Goal: Information Seeking & Learning: Learn about a topic

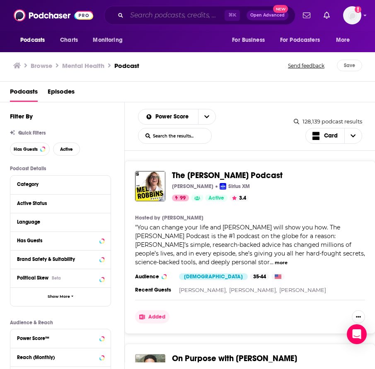
click at [151, 18] on input "Search podcasts, credits, & more..." at bounding box center [176, 15] width 98 height 13
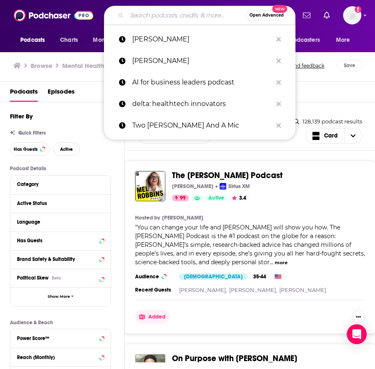
paste input "[PERSON_NAME] Healthcare Digital Health + Health IT"
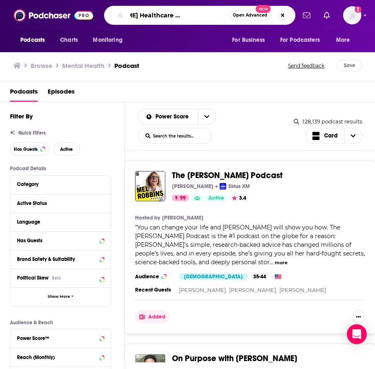
type input "[PERSON_NAME] Healthcare Digital Health + Health IT"
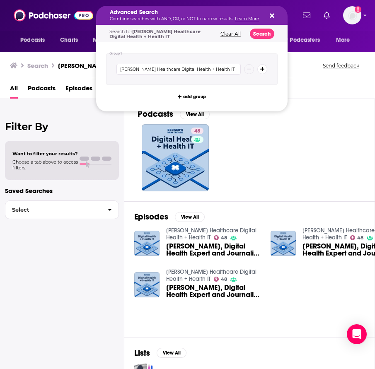
click at [232, 138] on div "48" at bounding box center [256, 157] width 237 height 67
click at [170, 17] on p "Combine searches with AND, OR, or NOT to narrow results. Learn More" at bounding box center [185, 19] width 151 height 4
click at [171, 74] on div "[PERSON_NAME] Healthcare Digital Health + Health IT" at bounding box center [191, 68] width 171 height 31
click at [171, 69] on input "[PERSON_NAME] Healthcare Digital Health + Health IT" at bounding box center [178, 69] width 124 height 11
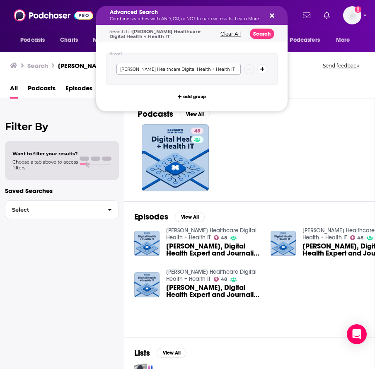
click at [171, 69] on input "[PERSON_NAME] Healthcare Digital Health + Health IT" at bounding box center [178, 69] width 124 height 11
paste input "AI Future of Work Podcast"
type input "AI Future of Work Podcast"
click at [268, 30] on button "Search" at bounding box center [262, 34] width 24 height 10
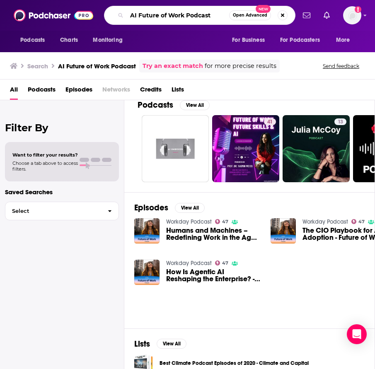
drag, startPoint x: 185, startPoint y: 20, endPoint x: 218, endPoint y: 20, distance: 33.1
click at [218, 20] on input "AI Future of Work Podcast" at bounding box center [178, 15] width 102 height 13
type input "AI Future of Work"
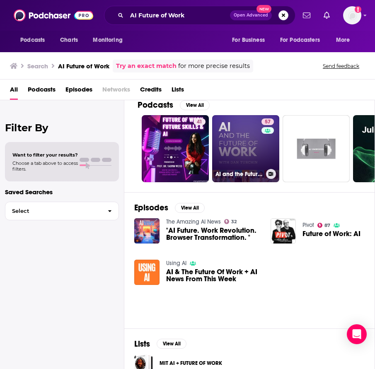
click at [247, 143] on link "57 AI and the Future of Work: Artificial Intelligence in the Workplace, Busines…" at bounding box center [245, 148] width 67 height 67
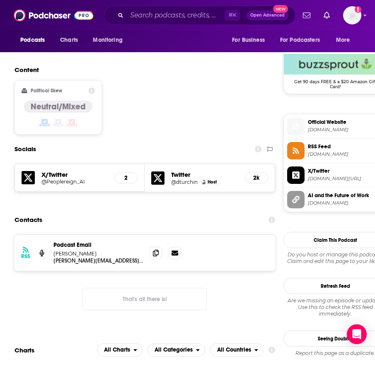
scroll to position [662, 0]
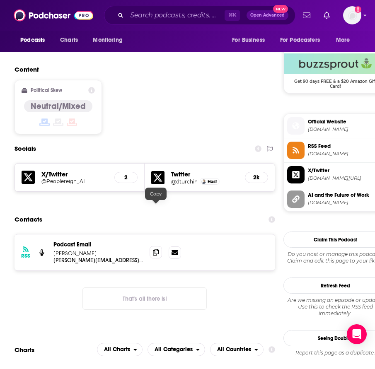
click at [159, 246] on span at bounding box center [156, 252] width 12 height 12
click at [154, 21] on input "Search podcasts, credits, & more..." at bounding box center [176, 15] width 98 height 13
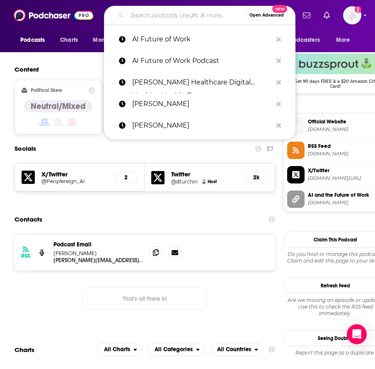
paste input "[PERSON_NAME] Healthcare Digital Health + Health IT"
type input "[PERSON_NAME] Healthcare Digital Health + Health IT"
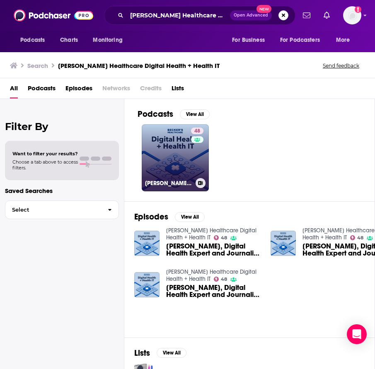
click at [170, 160] on link "48 [PERSON_NAME] Healthcare Digital Health + Health IT" at bounding box center [175, 157] width 67 height 67
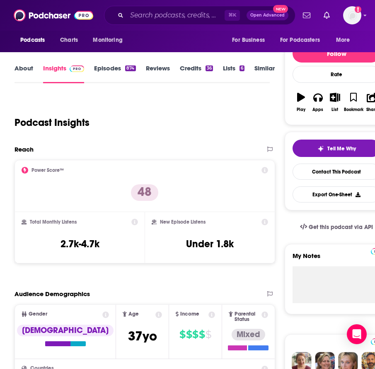
scroll to position [9, 0]
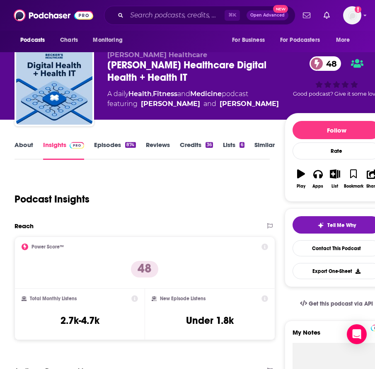
click at [117, 144] on link "Episodes 874" at bounding box center [114, 150] width 41 height 19
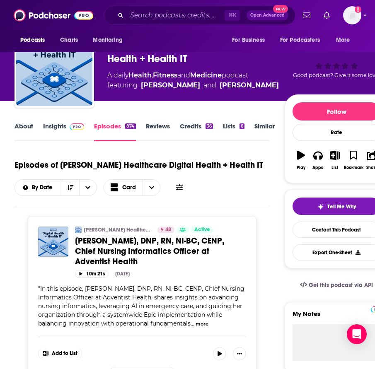
scroll to position [7, 0]
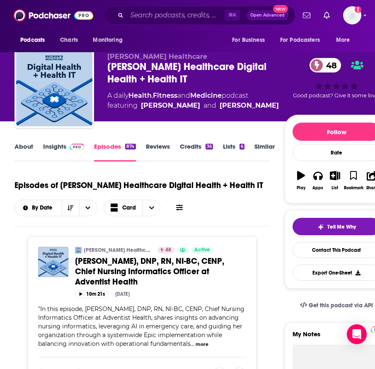
click at [68, 148] on span at bounding box center [75, 146] width 18 height 8
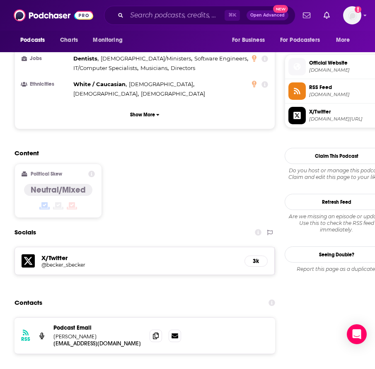
scroll to position [583, 0]
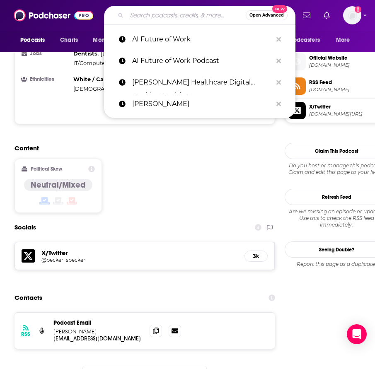
click at [149, 21] on input "Search podcasts, credits, & more..." at bounding box center [186, 15] width 119 height 13
paste input "Boundless Life"
type input "Boundless Life"
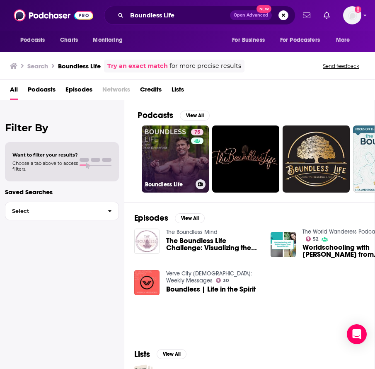
click at [176, 162] on link "75 Boundless Life" at bounding box center [175, 159] width 67 height 67
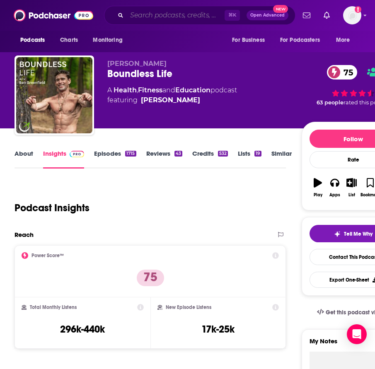
click at [179, 17] on input "Search podcasts, credits, & more..." at bounding box center [176, 15] width 98 height 13
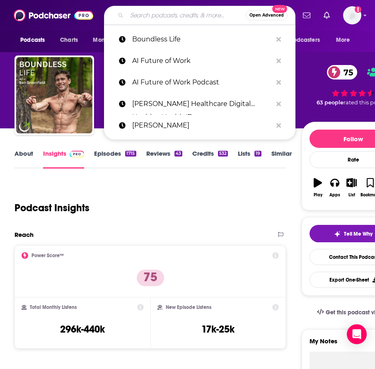
paste input "Career Sessions, Career Lessons"
type input "Career Sessions, Career Lessons"
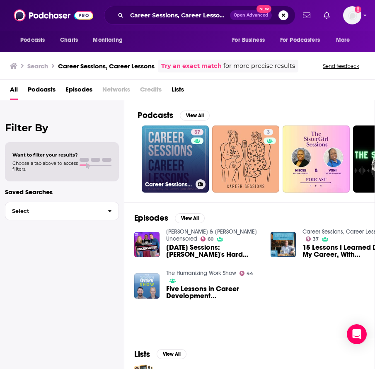
click at [180, 156] on link "37 Career Sessions, Career Lessons" at bounding box center [175, 159] width 67 height 67
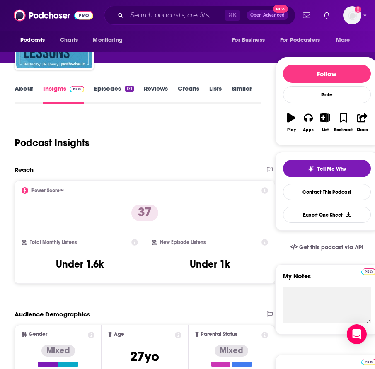
scroll to position [15, 0]
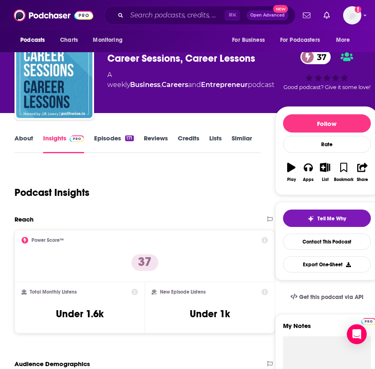
click at [29, 137] on link "About" at bounding box center [23, 143] width 19 height 19
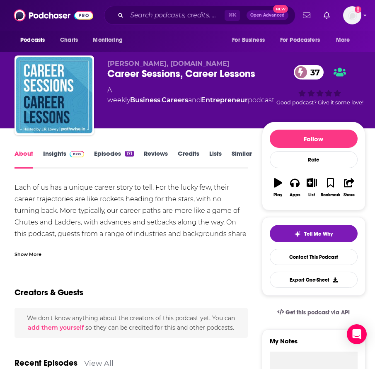
click at [33, 257] on div "Show More" at bounding box center [27, 254] width 27 height 8
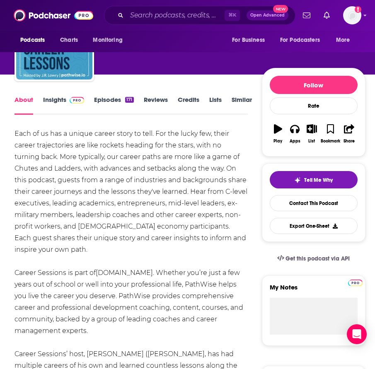
scroll to position [58, 0]
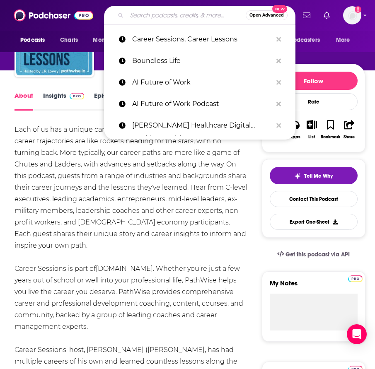
click at [156, 18] on input "Search podcasts, credits, & more..." at bounding box center [186, 15] width 119 height 13
paste input "Chasing Life"
type input "Chasing Life"
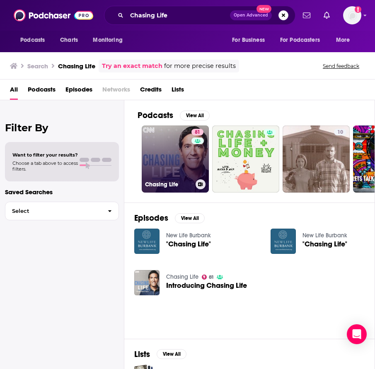
click at [167, 159] on link "81 Chasing Life" at bounding box center [175, 159] width 67 height 67
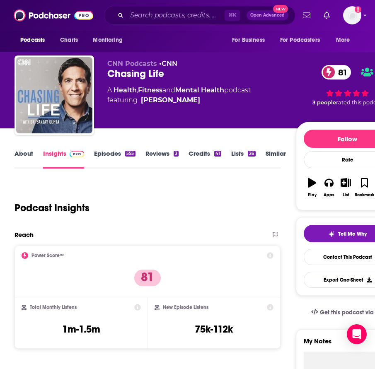
click at [24, 155] on link "About" at bounding box center [23, 159] width 19 height 19
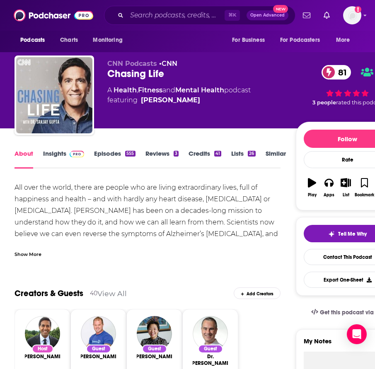
click at [30, 248] on div "Show More" at bounding box center [147, 251] width 266 height 14
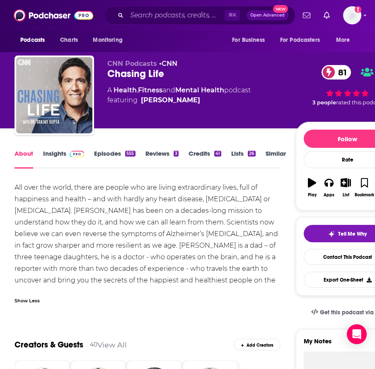
click at [63, 153] on link "Insights" at bounding box center [63, 159] width 41 height 19
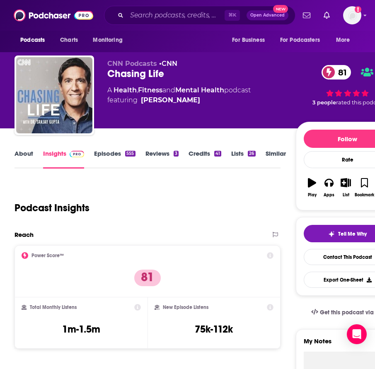
click at [99, 153] on link "Episodes 555" at bounding box center [114, 159] width 41 height 19
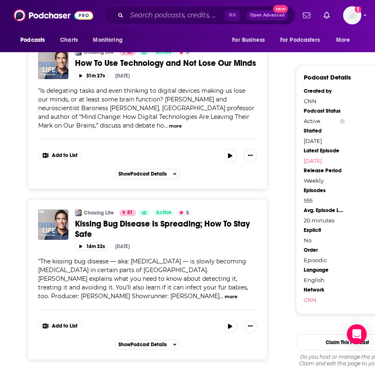
scroll to position [733, 0]
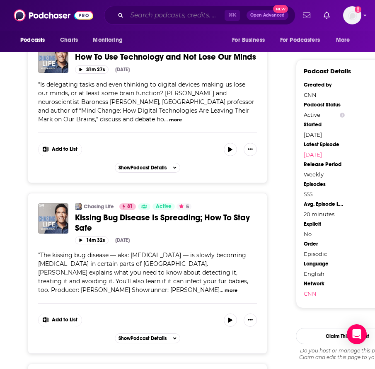
click at [196, 16] on input "Search podcasts, credits, & more..." at bounding box center [176, 15] width 98 height 13
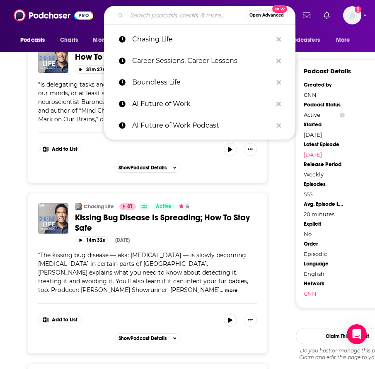
paste input "Coaching for Leaders [PERSON_NAME] [PERSON_NAME][EMAIL_ADDRESS][DOMAIN_NAME]"
type input "Coaching for Leaders [PERSON_NAME] [PERSON_NAME][EMAIL_ADDRESS][DOMAIN_NAME]"
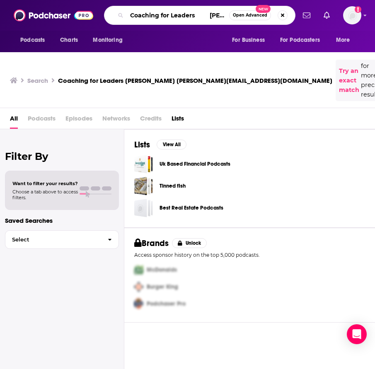
click at [166, 15] on input "Coaching for Leaders [PERSON_NAME] [PERSON_NAME][EMAIL_ADDRESS][DOMAIN_NAME]" at bounding box center [178, 15] width 102 height 13
drag, startPoint x: 203, startPoint y: 18, endPoint x: 276, endPoint y: 18, distance: 72.9
click at [276, 18] on div "Coaching for Leaders [PERSON_NAME] [PERSON_NAME][EMAIL_ADDRESS][DOMAIN_NAME] Op…" at bounding box center [199, 15] width 191 height 19
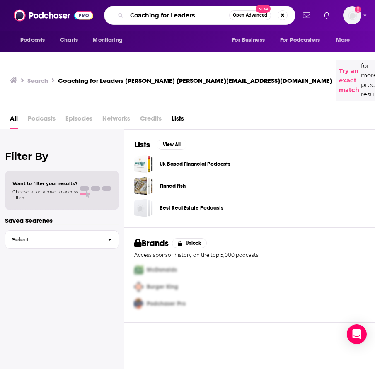
type input "Coaching for Leaders"
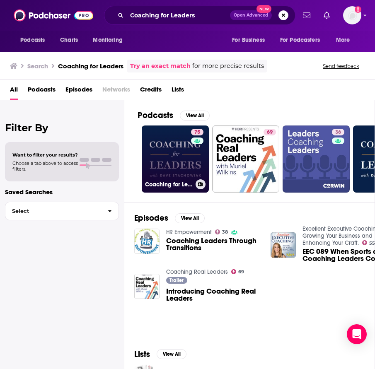
click at [175, 148] on link "75 Coaching for Leaders" at bounding box center [175, 159] width 67 height 67
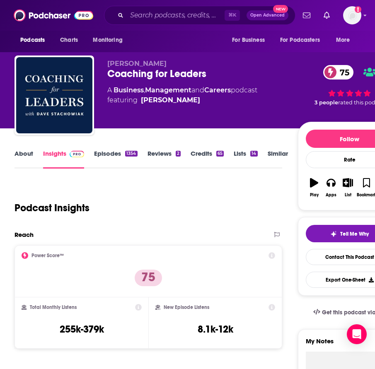
click at [27, 151] on link "About" at bounding box center [23, 159] width 19 height 19
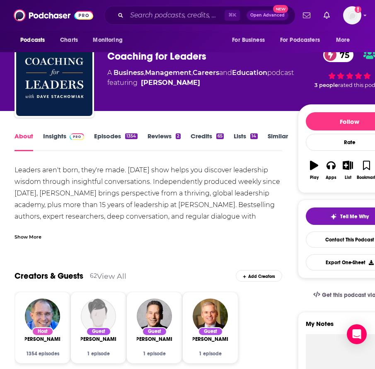
scroll to position [32, 0]
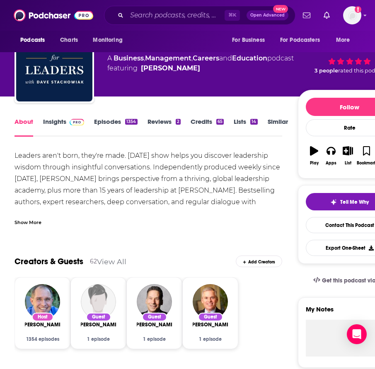
click at [34, 220] on div "Show More" at bounding box center [27, 222] width 27 height 8
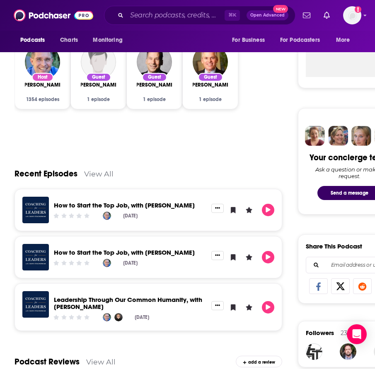
scroll to position [0, 0]
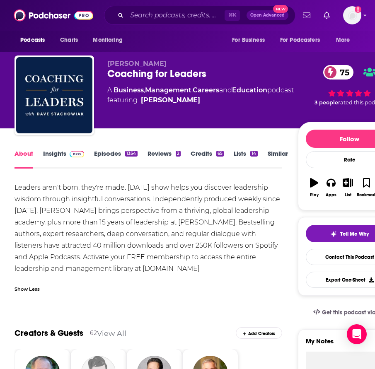
click at [58, 152] on link "Insights" at bounding box center [63, 159] width 41 height 19
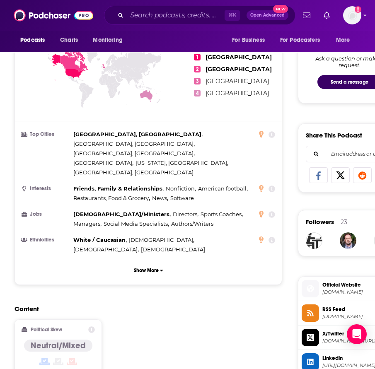
scroll to position [48, 0]
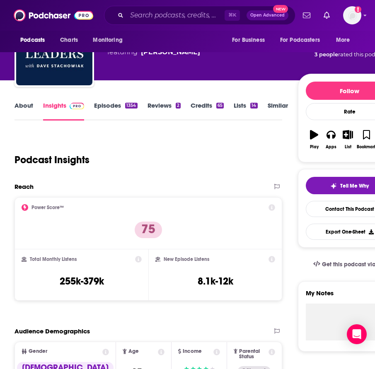
click at [16, 116] on link "About" at bounding box center [23, 110] width 19 height 19
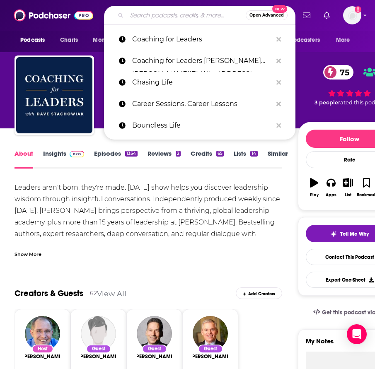
click at [150, 19] on input "Search podcasts, credits, & more..." at bounding box center [186, 15] width 119 height 13
paste input "Conversations on Health Care"
type input "Conversations on Health Care"
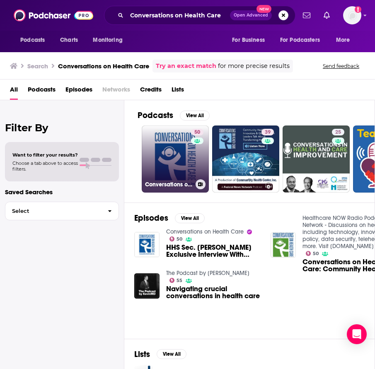
click at [162, 153] on link "50 Conversations on Health Care" at bounding box center [175, 159] width 67 height 67
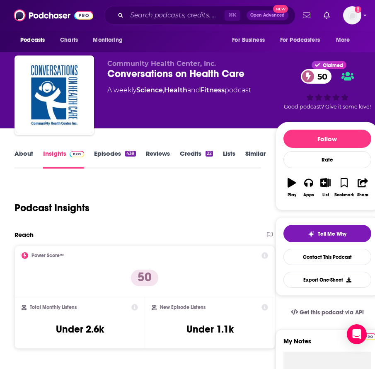
click at [26, 157] on link "About" at bounding box center [23, 159] width 19 height 19
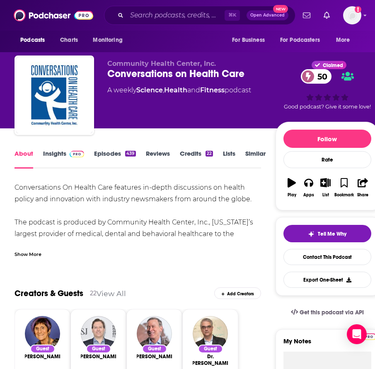
click at [58, 156] on link "Insights" at bounding box center [63, 159] width 41 height 19
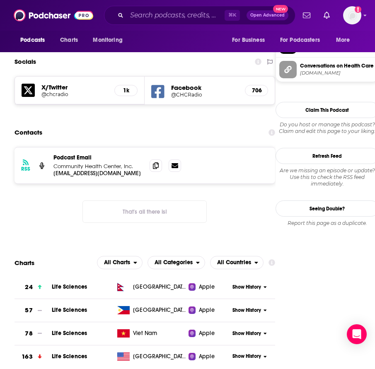
scroll to position [741, 0]
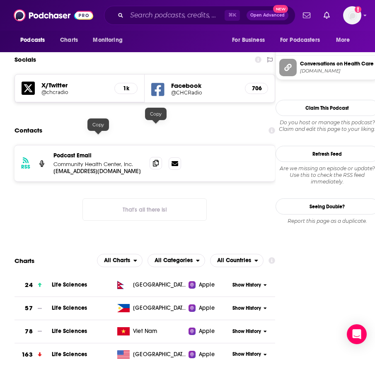
click at [152, 157] on span at bounding box center [156, 163] width 12 height 12
click at [156, 157] on span at bounding box center [156, 163] width 12 height 12
click at [153, 17] on input "Search podcasts, credits, & more..." at bounding box center [176, 15] width 98 height 13
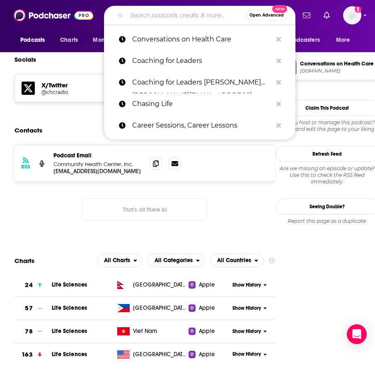
paste input "DeviceTalks Podcast Network"
type input "DeviceTalks Podcast Network"
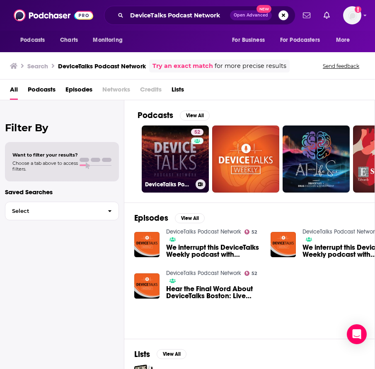
click at [157, 158] on link "52 DeviceTalks Podcast Network" at bounding box center [175, 159] width 67 height 67
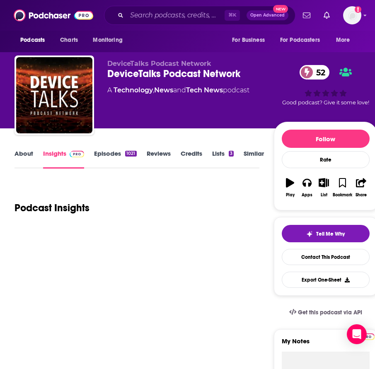
click at [24, 157] on link "About" at bounding box center [23, 159] width 19 height 19
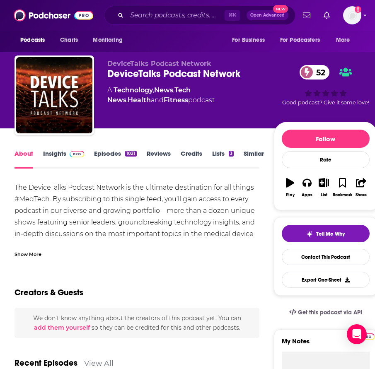
click at [58, 148] on div "About Insights Episodes 1021 Reviews Credits Lists 3 Similar" at bounding box center [136, 158] width 245 height 20
click at [58, 155] on link "Insights" at bounding box center [63, 159] width 41 height 19
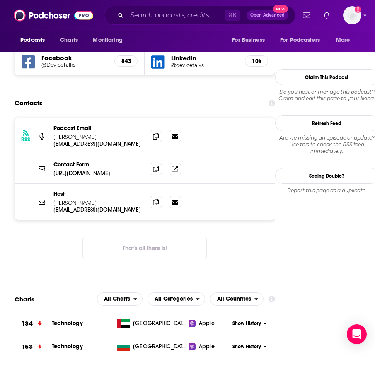
scroll to position [792, 0]
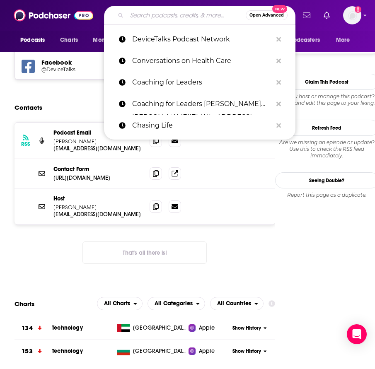
click at [161, 17] on input "Search podcasts, credits, & more..." at bounding box center [186, 15] width 119 height 13
paste input "Digital Health Heavyweights Podcast"
type input "Digital Health Heavyweights Podcast"
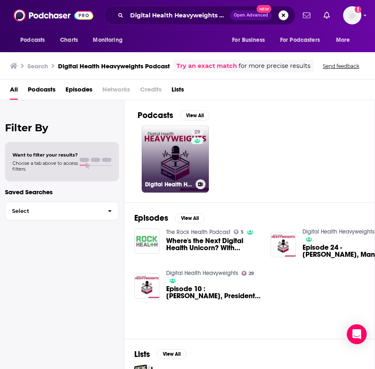
click at [167, 170] on link "29 Digital Health Heavyweights" at bounding box center [175, 159] width 67 height 67
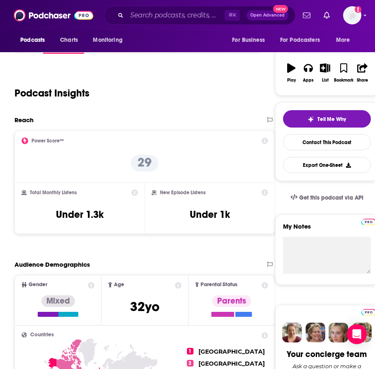
scroll to position [34, 0]
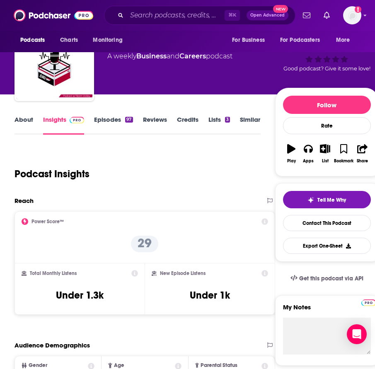
click at [24, 117] on link "About" at bounding box center [23, 125] width 19 height 19
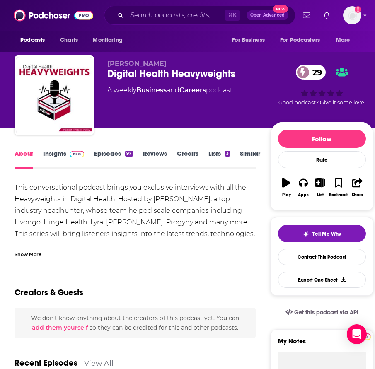
scroll to position [7, 0]
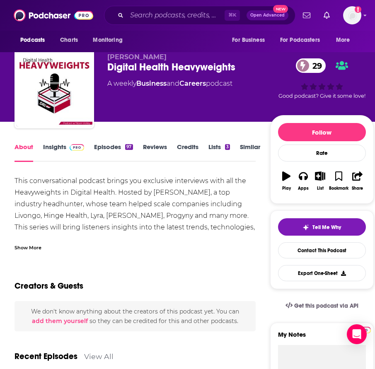
click at [68, 147] on span at bounding box center [75, 147] width 18 height 8
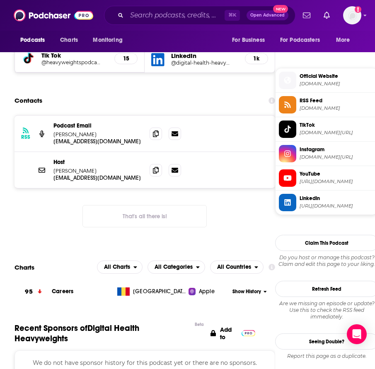
scroll to position [640, 0]
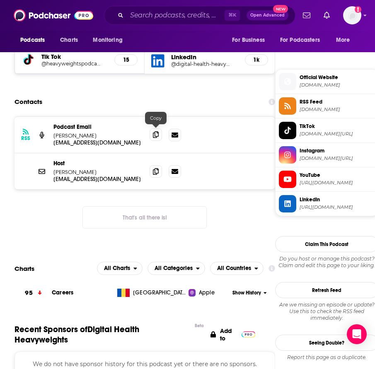
click at [157, 131] on icon at bounding box center [156, 134] width 6 height 7
click at [156, 168] on icon at bounding box center [156, 171] width 6 height 7
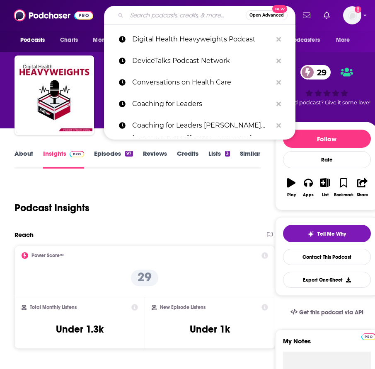
click at [171, 17] on input "Search podcasts, credits, & more..." at bounding box center [186, 15] width 119 height 13
paste input "Digital Health Leaders Podcast"
type input "Digital Health Leaders Podcast"
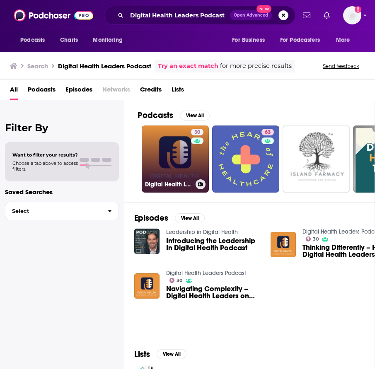
click at [173, 156] on link "30 Digital Health Leaders Podcast" at bounding box center [175, 159] width 67 height 67
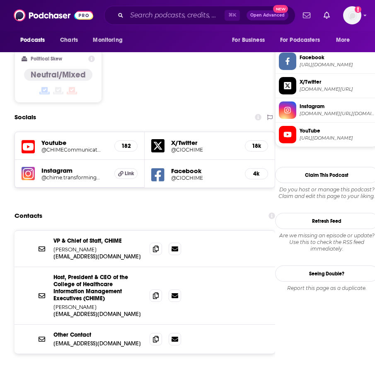
scroll to position [703, 0]
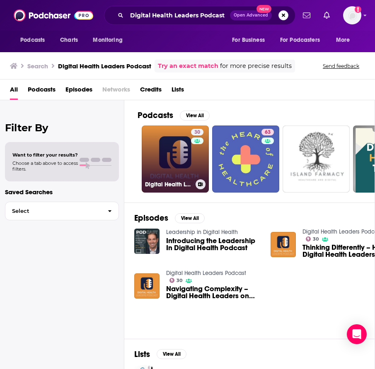
click at [199, 162] on div "30" at bounding box center [198, 154] width 14 height 51
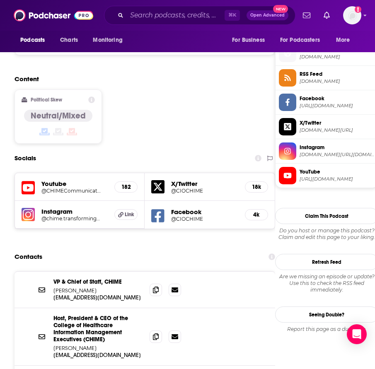
scroll to position [692, 0]
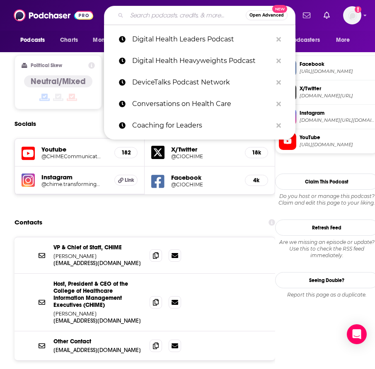
click at [166, 13] on input "Search podcasts, credits, & more..." at bounding box center [186, 15] width 119 height 13
paste input "Digital Health Talks - Changemakers Focused on Fixing Healthcare"
type input "Digital Health Talks - Changemakers Focused on Fixing Healthcare"
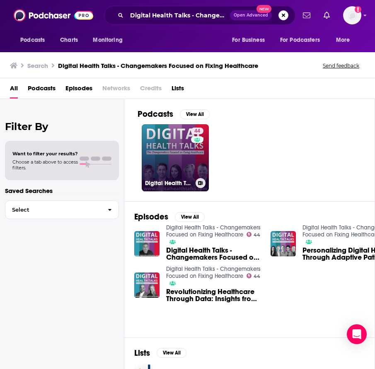
click at [179, 161] on link "44 Digital Health Talks - Changemakers Focused on Fixing Healthcare" at bounding box center [175, 157] width 67 height 67
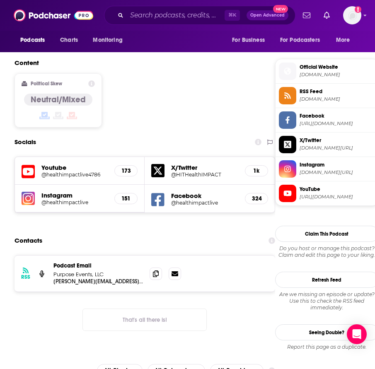
scroll to position [652, 0]
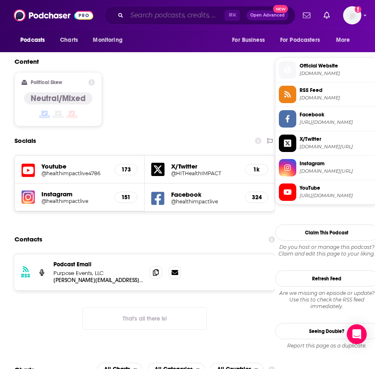
click at [167, 15] on input "Search podcasts, credits, & more..." at bounding box center [176, 15] width 98 height 13
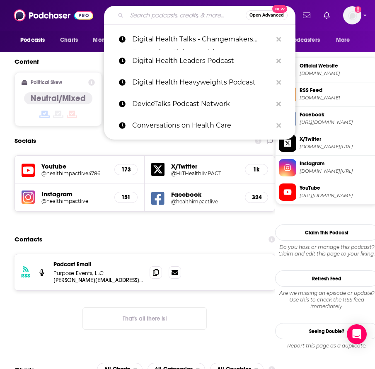
paste input "Dr. Ruscio Radio, DC: Health, Nutrition and Functional Healthcare"
type input "Dr. Ruscio Radio, DC: Health, Nutrition and Functional Healthcare"
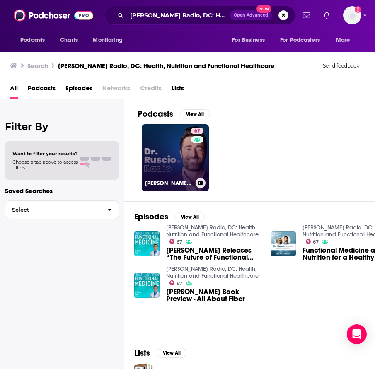
click at [165, 167] on link "67 Dr. Ruscio Radio, DC: Health, Nutrition and Functional Healthcare" at bounding box center [175, 157] width 67 height 67
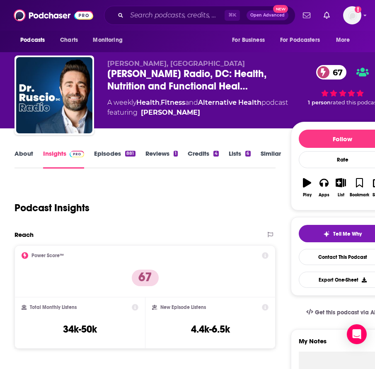
click at [30, 158] on link "About" at bounding box center [23, 159] width 19 height 19
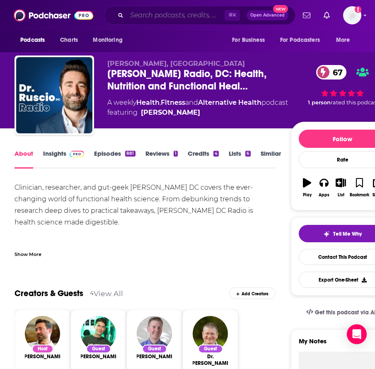
click at [162, 16] on input "Search podcasts, credits, & more..." at bounding box center [176, 15] width 98 height 13
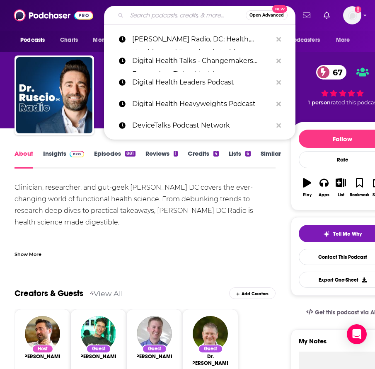
paste input "Faces of Digital Health"
type input "Faces of Digital Health"
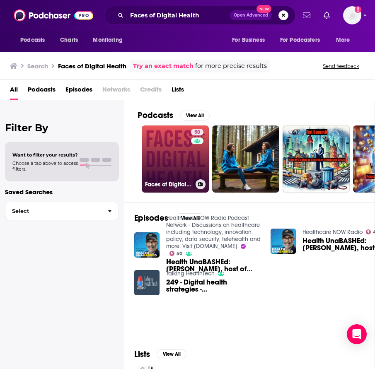
click at [169, 154] on link "50 Faces of Digital Health" at bounding box center [175, 159] width 67 height 67
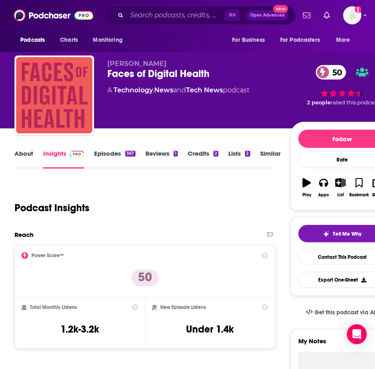
click at [24, 156] on link "About" at bounding box center [23, 159] width 19 height 19
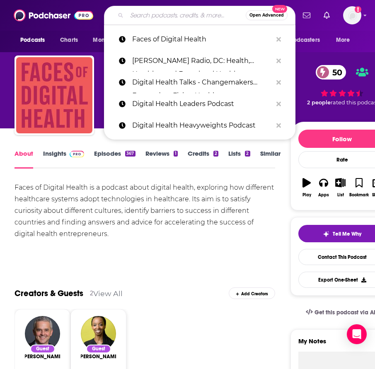
click at [160, 14] on input "Search podcasts, credits, & more..." at bounding box center [186, 15] width 119 height 13
paste input "Digital Health Unplugged"
type input "Digital Health Unplugged"
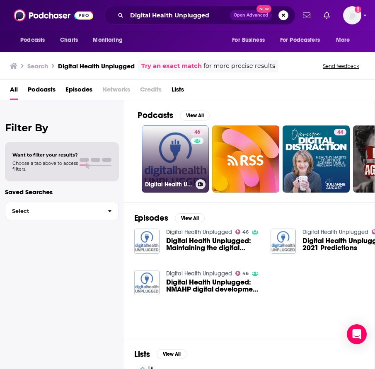
click at [167, 156] on link "46 Digital Health Unplugged" at bounding box center [175, 159] width 67 height 67
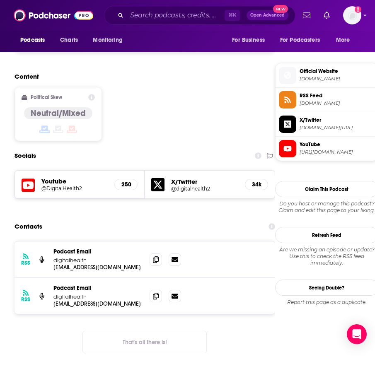
scroll to position [647, 0]
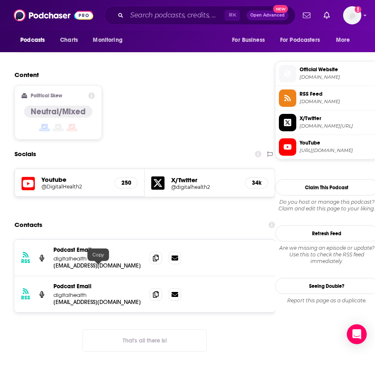
click at [112, 299] on p "adowney@digitalhealth.net" at bounding box center [97, 302] width 89 height 7
copy div "adowney@digitalhealth.net"
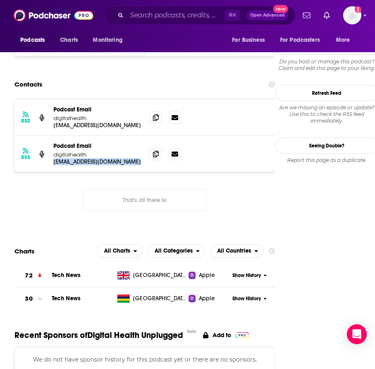
scroll to position [751, 0]
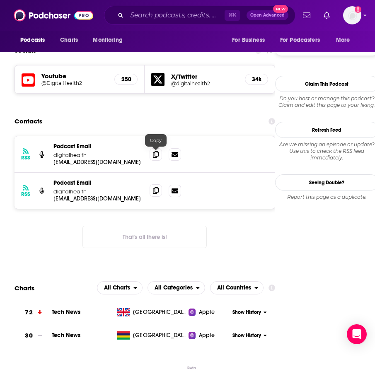
click at [156, 187] on icon at bounding box center [156, 190] width 6 height 7
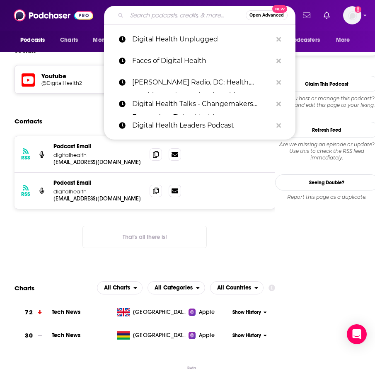
click at [159, 19] on input "Search podcasts, credits, & more..." at bounding box center [186, 15] width 119 height 13
paste input "Feel Better, Live More with [PERSON_NAME]"
type input "Feel Better, Live More with [PERSON_NAME]"
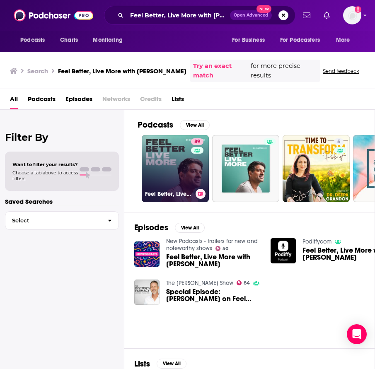
click at [176, 162] on link "89 Feel Better, Live More with Dr Rangan Chatterjee" at bounding box center [175, 168] width 67 height 67
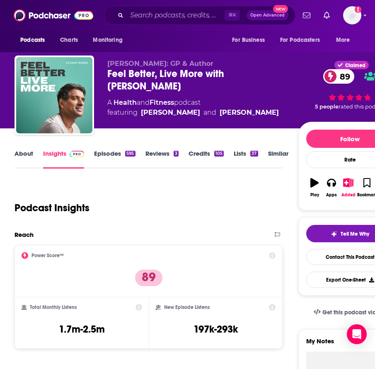
click at [27, 154] on link "About" at bounding box center [23, 159] width 19 height 19
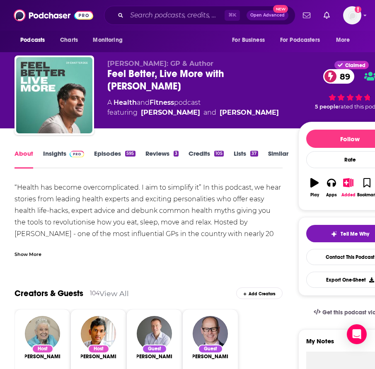
click at [29, 255] on div "Show More" at bounding box center [27, 254] width 27 height 8
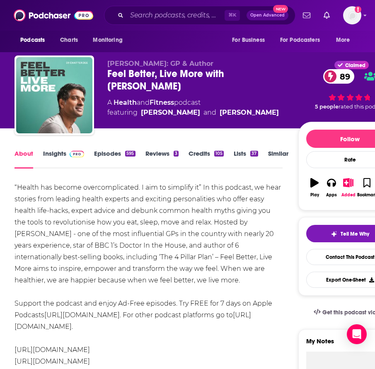
scroll to position [3, 0]
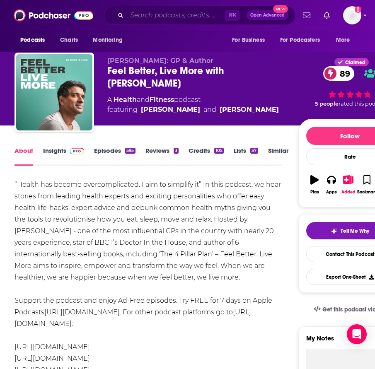
click at [158, 16] on input "Search podcasts, credits, & more..." at bounding box center [176, 15] width 98 height 13
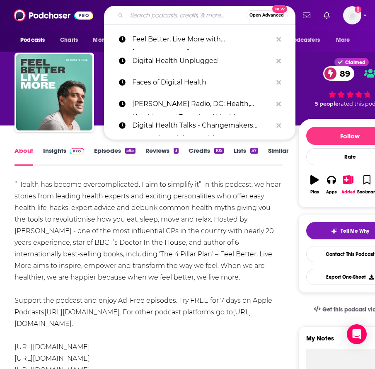
paste input "Fitt Insider Podcast"
type input "Fitt Insider Podcast"
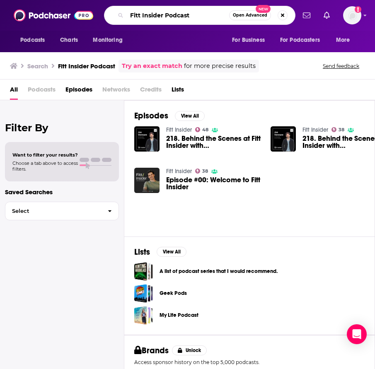
click at [166, 13] on input "Fitt Insider Podcast" at bounding box center [178, 15] width 102 height 13
drag, startPoint x: 163, startPoint y: 14, endPoint x: 206, endPoint y: 14, distance: 43.1
click at [206, 14] on input "Fitt Insider Podcast" at bounding box center [178, 15] width 102 height 13
type input "Fitt Insider"
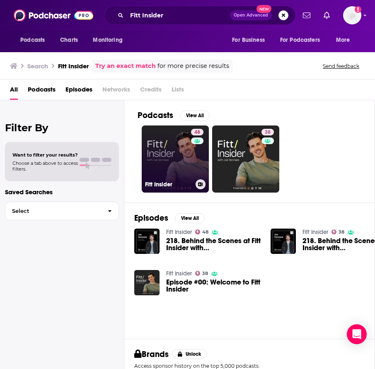
click at [177, 152] on link "48 Fitt Insider" at bounding box center [175, 159] width 67 height 67
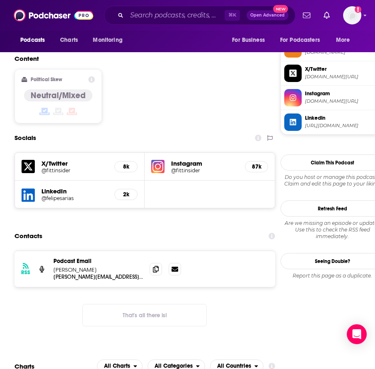
scroll to position [717, 0]
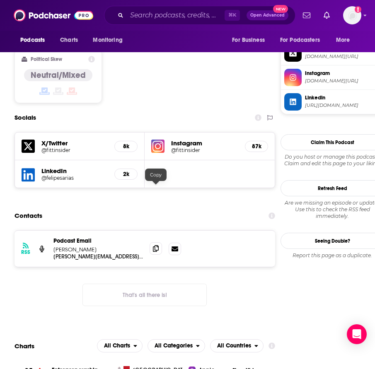
click at [157, 245] on icon at bounding box center [156, 248] width 6 height 7
click at [56, 243] on div "RSS Podcast Email Joe Vennare joe@vennare.co joe@vennare.co That's all there is!" at bounding box center [144, 274] width 261 height 89
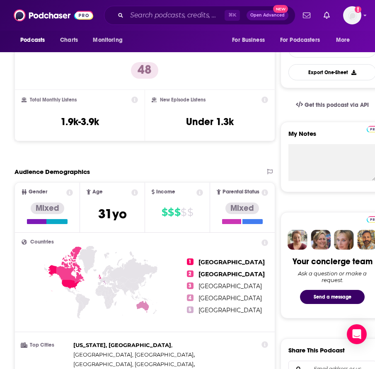
scroll to position [0, 0]
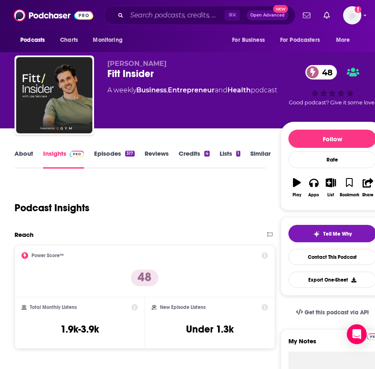
click at [29, 151] on link "About" at bounding box center [23, 159] width 19 height 19
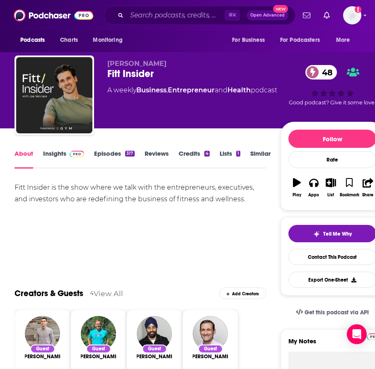
click at [210, 55] on div "Joe Vennare Fitt Insider 48 A weekly Business , Entrepreneur and Health podcast…" at bounding box center [199, 87] width 382 height 83
click at [198, 13] on input "Search podcasts, credits, & more..." at bounding box center [176, 15] width 98 height 13
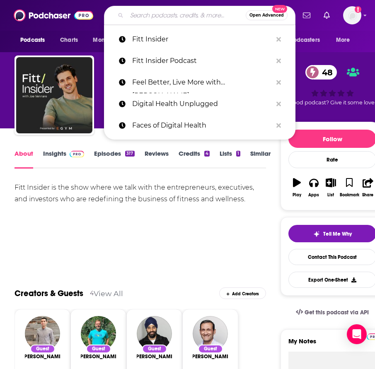
paste input "HBR IdeaCast"
type input "HBR IdeaCast"
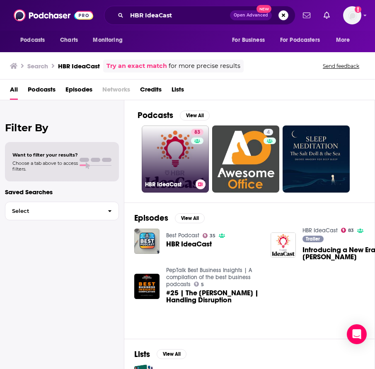
click at [160, 160] on link "83 HBR IdeaCast" at bounding box center [175, 159] width 67 height 67
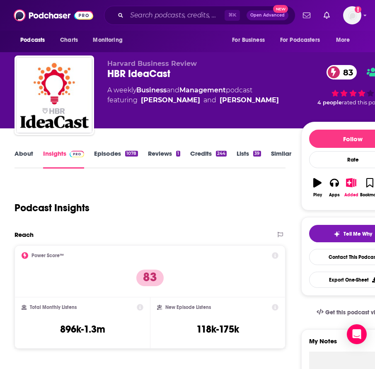
click at [31, 156] on link "About" at bounding box center [23, 159] width 19 height 19
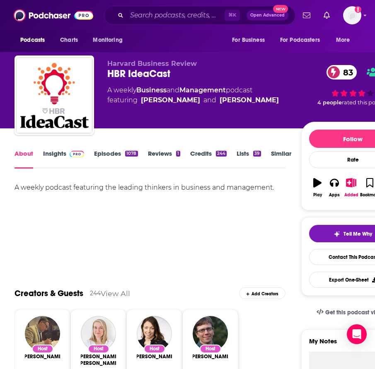
scroll to position [3, 0]
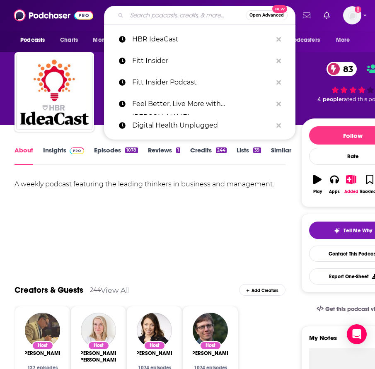
click at [164, 18] on input "Search podcasts, credits, & more..." at bounding box center [186, 15] width 119 height 13
paste input "Health Care Rounds"
type input "Health Care Rounds"
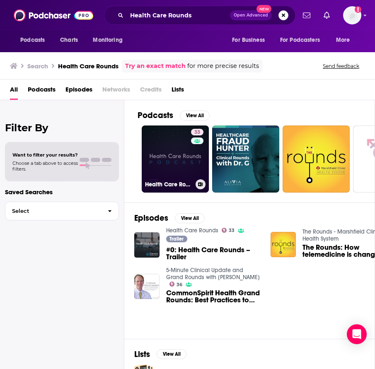
click at [193, 159] on div "33" at bounding box center [198, 154] width 14 height 51
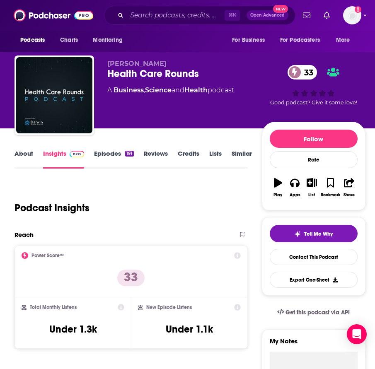
click at [28, 155] on link "About" at bounding box center [23, 159] width 19 height 19
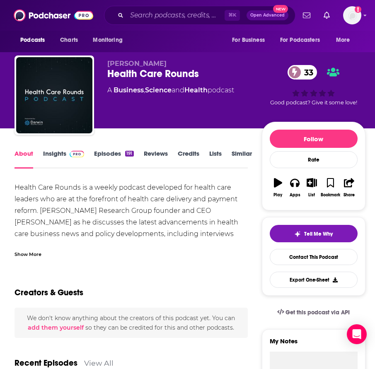
click at [36, 254] on div "Show More" at bounding box center [27, 254] width 27 height 8
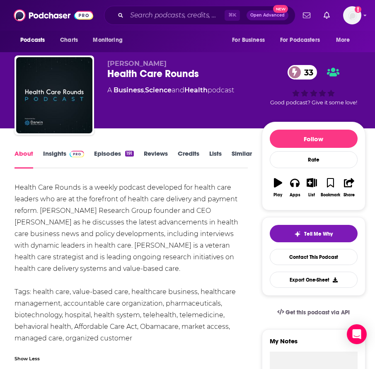
click at [65, 156] on link "Insights" at bounding box center [63, 159] width 41 height 19
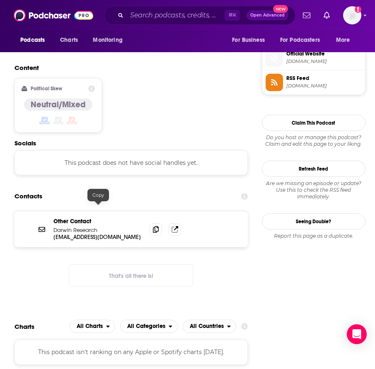
scroll to position [659, 0]
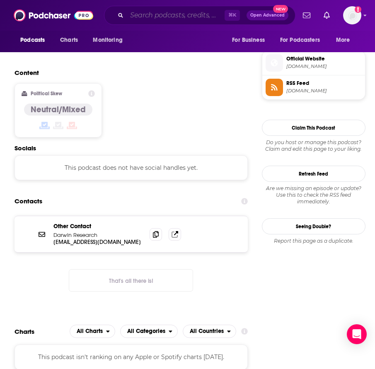
click at [154, 17] on input "Search podcasts, credits, & more..." at bounding box center [176, 15] width 98 height 13
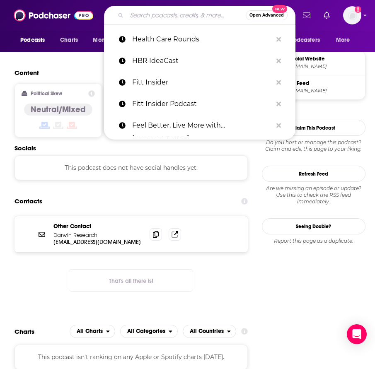
paste input "Health Check"
type input "Health Check"
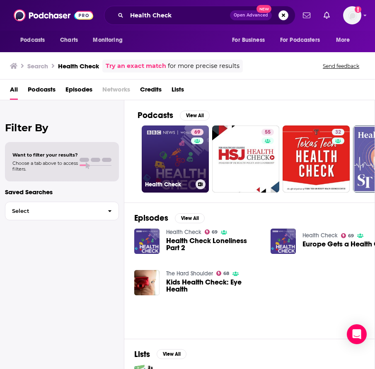
click at [166, 152] on link "69 Health Check" at bounding box center [175, 159] width 67 height 67
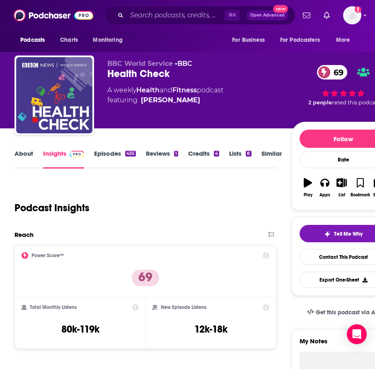
click at [26, 152] on link "About" at bounding box center [23, 159] width 19 height 19
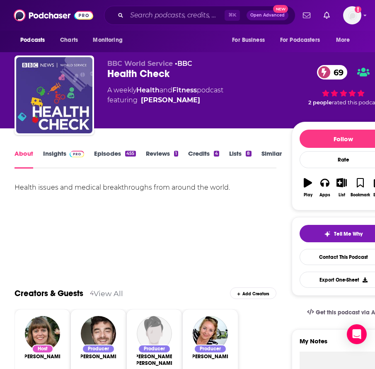
click at [58, 157] on link "Insights" at bounding box center [63, 159] width 41 height 19
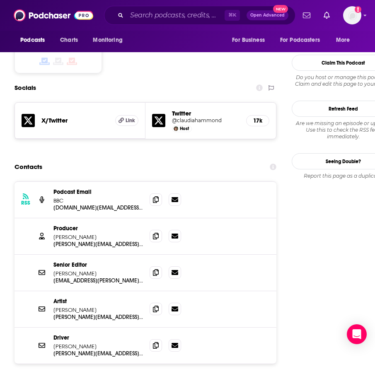
scroll to position [717, 0]
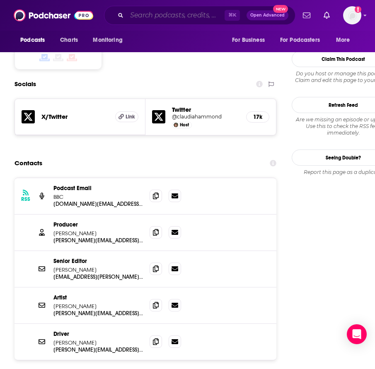
click at [198, 18] on input "Search podcasts, credits, & more..." at bounding box center [176, 15] width 98 height 13
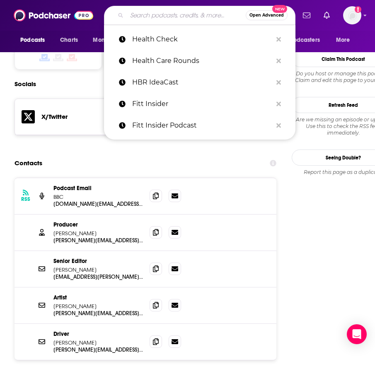
paste input "Health Matters"
type input "Health Matters"
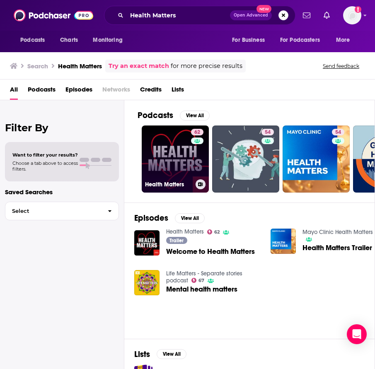
click at [171, 158] on link "62 Health Matters" at bounding box center [175, 159] width 67 height 67
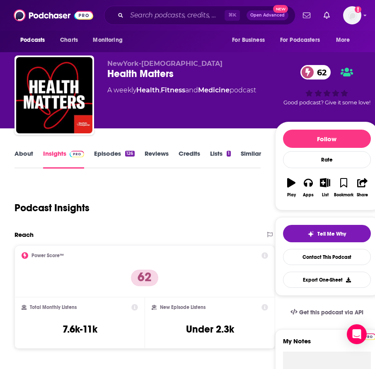
click at [26, 159] on link "About" at bounding box center [23, 159] width 19 height 19
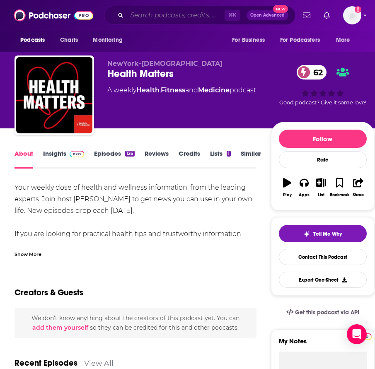
click at [169, 20] on input "Search podcasts, credits, & more..." at bounding box center [176, 15] width 98 height 13
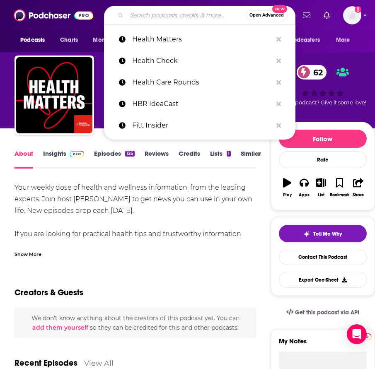
paste input "Health Report - Full program podcast Stevenson Katherine stevenson.katherine@ab…"
type input "Health Report - Full program podcast Stevenson Katherine stevenson.katherine@ab…"
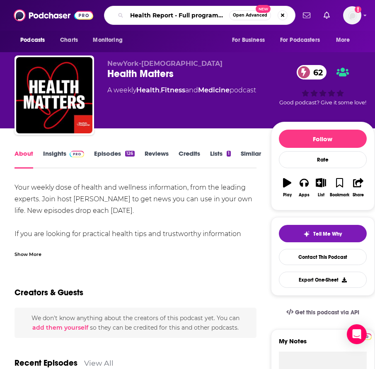
scroll to position [0, 560]
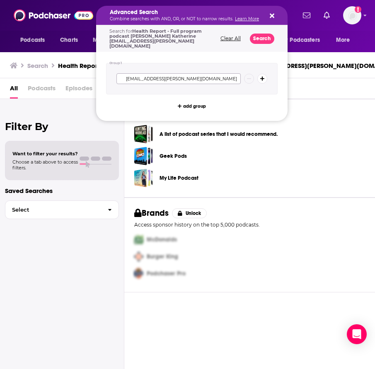
scroll to position [0, 325]
drag, startPoint x: 150, startPoint y: 72, endPoint x: 271, endPoint y: 72, distance: 121.8
click at [271, 72] on div "Health Report - Full program podcast Stevenson Katherine stevenson.katherine@ab…" at bounding box center [191, 78] width 171 height 31
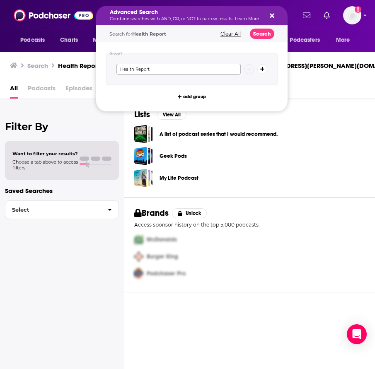
type input "Health Report"
click at [260, 33] on button "Search" at bounding box center [262, 34] width 24 height 10
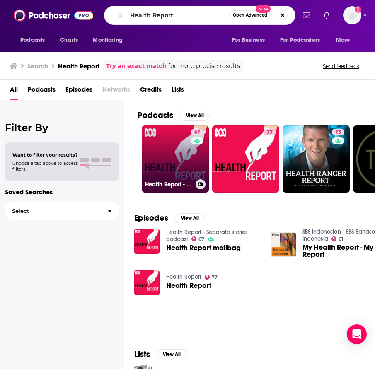
click at [178, 158] on link "67 Health Report - Separate stories podcast" at bounding box center [175, 159] width 67 height 67
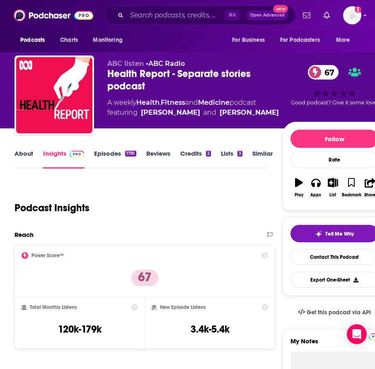
click at [27, 151] on link "About" at bounding box center [23, 159] width 19 height 19
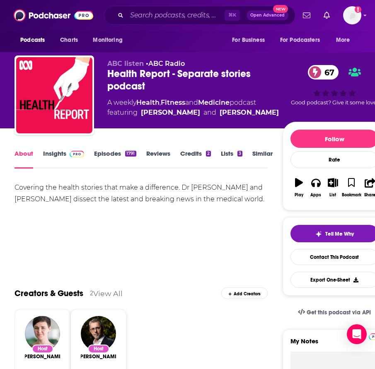
click at [58, 152] on link "Insights" at bounding box center [63, 159] width 41 height 19
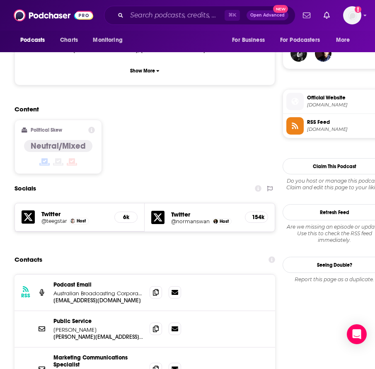
scroll to position [422, 0]
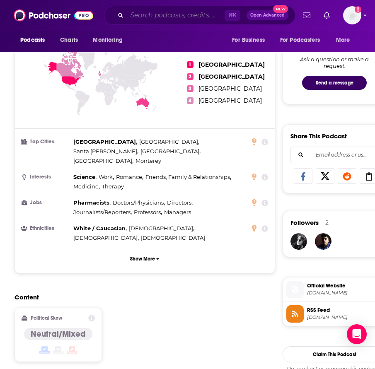
click at [167, 15] on input "Search podcasts, credits, & more..." at bounding box center [176, 15] width 98 height 13
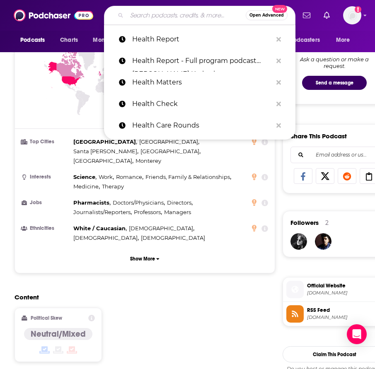
paste input "Feel Better, Live More with [PERSON_NAME]"
type input "Feel Better, Live More with [PERSON_NAME]"
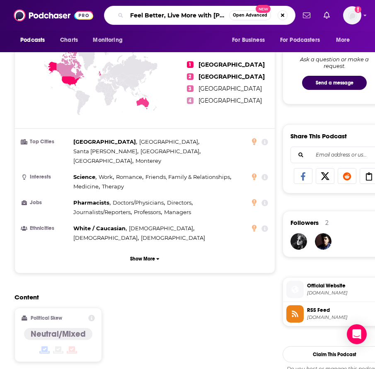
scroll to position [0, 53]
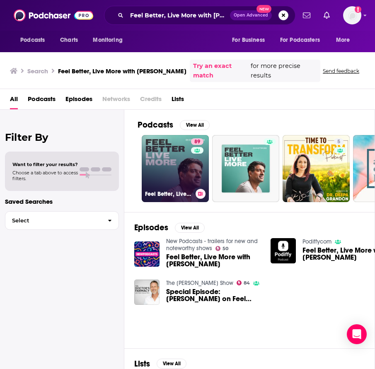
click at [167, 162] on link "89 Feel Better, Live More with Dr Rangan Chatterjee" at bounding box center [175, 168] width 67 height 67
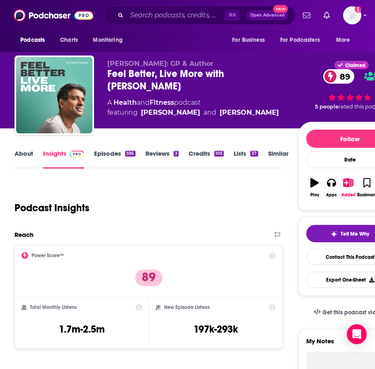
click at [29, 156] on link "About" at bounding box center [23, 159] width 19 height 19
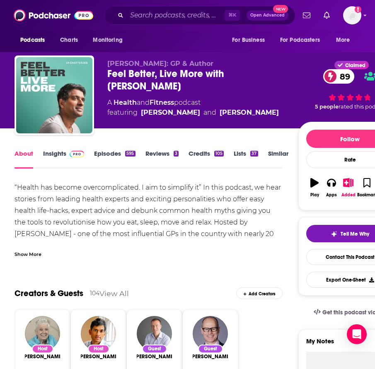
click at [28, 252] on div "Show More" at bounding box center [27, 254] width 27 height 8
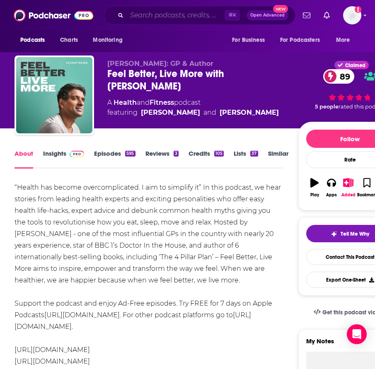
click at [178, 9] on input "Search podcasts, credits, & more..." at bounding box center [176, 15] width 98 height 13
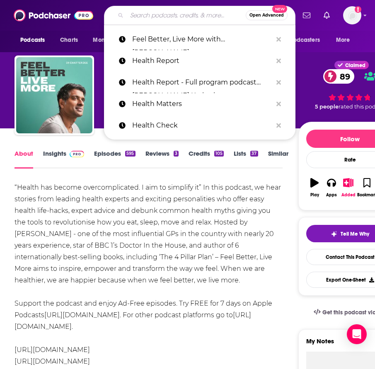
paste input "Health Tech Hour"
type input "Health Tech Hour"
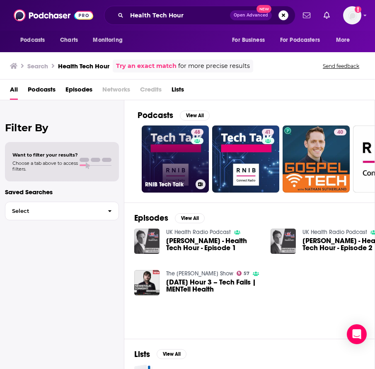
click at [178, 152] on link "48 RNIB Tech Talk" at bounding box center [175, 159] width 67 height 67
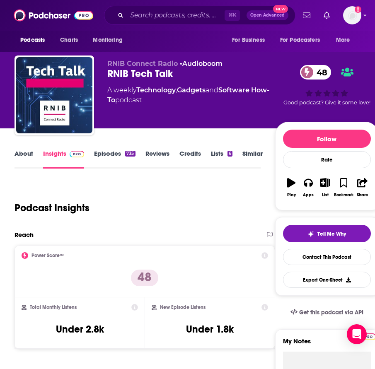
click at [27, 155] on link "About" at bounding box center [23, 159] width 19 height 19
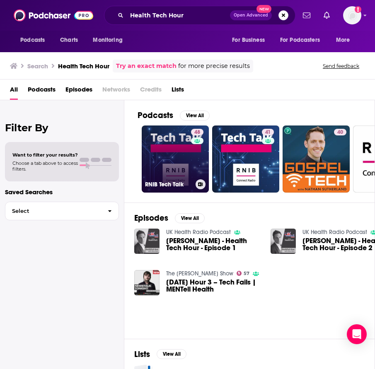
click at [186, 161] on link "48 RNIB Tech Talk" at bounding box center [175, 159] width 67 height 67
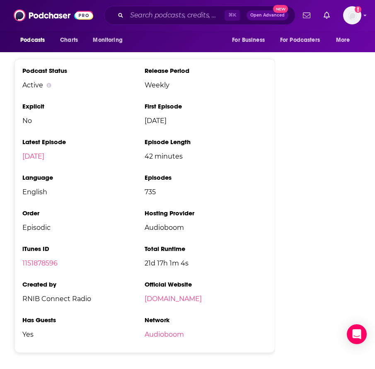
scroll to position [1234, 0]
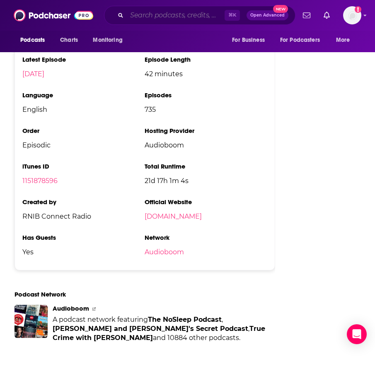
click at [172, 16] on input "Search podcasts, credits, & more..." at bounding box center [176, 15] width 98 height 13
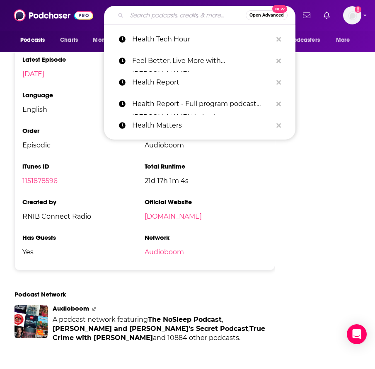
paste input "HealthTech Remedy Podcast"
type input "HealthTech Remedy Podcast"
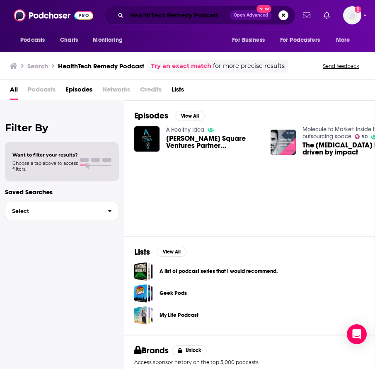
click at [198, 13] on input "HealthTech Remedy Podcast" at bounding box center [178, 15] width 103 height 13
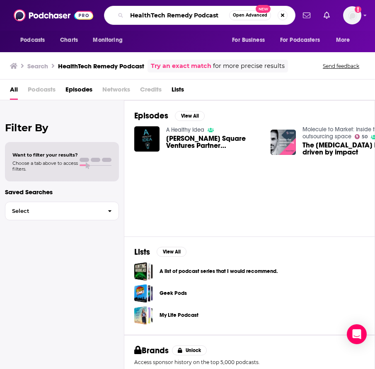
drag, startPoint x: 194, startPoint y: 14, endPoint x: 232, endPoint y: 19, distance: 38.4
click at [232, 19] on div "HealthTech Remedy Podcast Open Advanced New" at bounding box center [199, 15] width 191 height 19
type input "HealthTech Remedy"
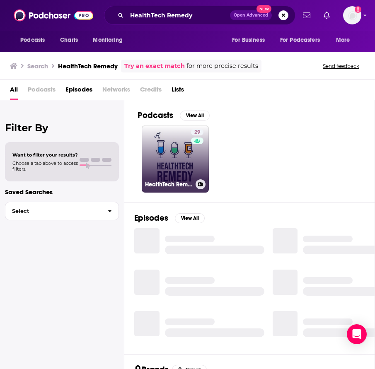
click at [179, 155] on link "29 HealthTech Remedy" at bounding box center [175, 159] width 67 height 67
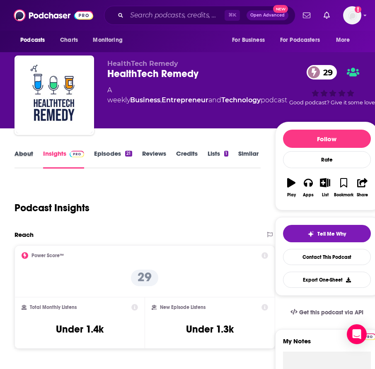
click at [34, 155] on div "About" at bounding box center [28, 159] width 29 height 19
click at [26, 153] on link "About" at bounding box center [23, 159] width 19 height 19
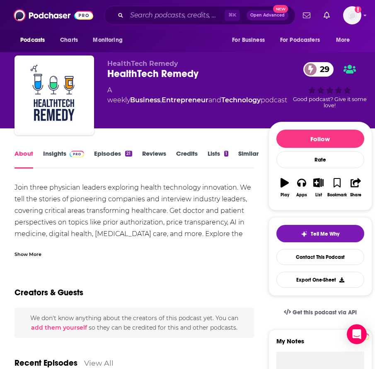
click at [112, 151] on link "Episodes 21" at bounding box center [113, 159] width 38 height 19
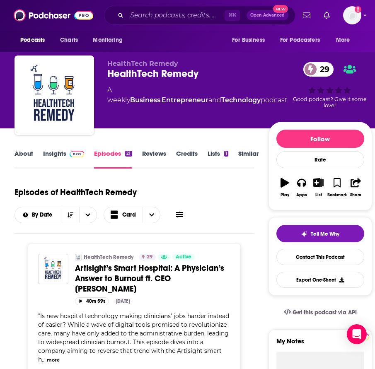
click at [61, 154] on link "Insights" at bounding box center [63, 159] width 41 height 19
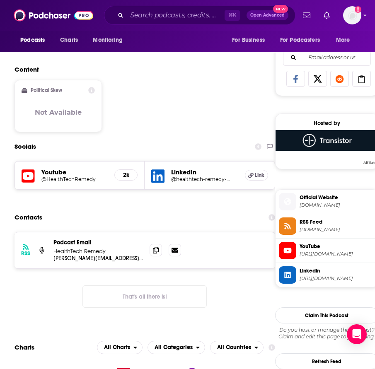
scroll to position [523, 0]
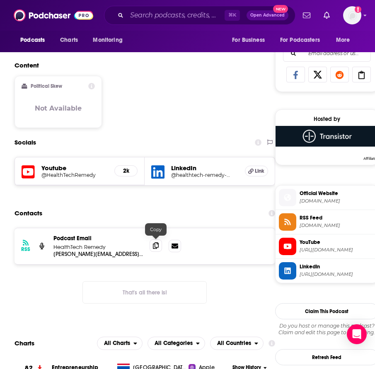
click at [155, 243] on icon at bounding box center [156, 245] width 6 height 7
click at [163, 17] on input "Search podcasts, credits, & more..." at bounding box center [176, 15] width 98 height 13
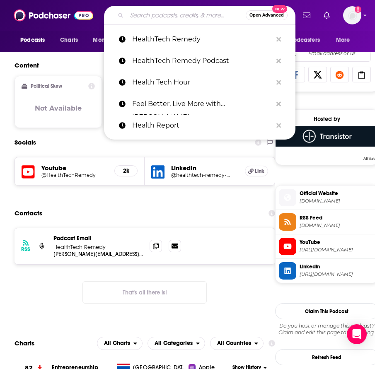
paste input "How I Built This with Guy Raz"
type input "How I Built This with Guy Raz"
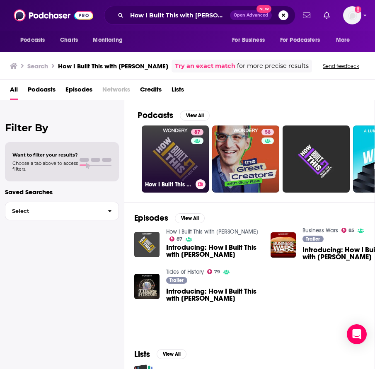
click at [159, 165] on link "87 How I Built This with Guy Raz" at bounding box center [175, 159] width 67 height 67
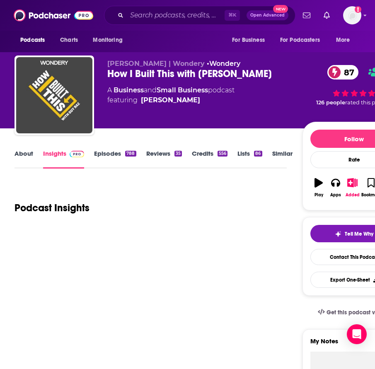
click at [29, 153] on link "About" at bounding box center [23, 159] width 19 height 19
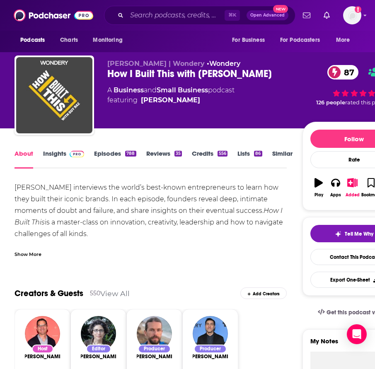
click at [62, 156] on link "Insights" at bounding box center [63, 159] width 41 height 19
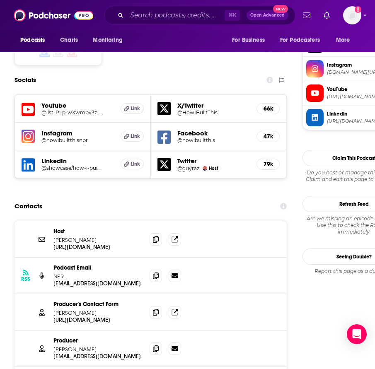
scroll to position [755, 0]
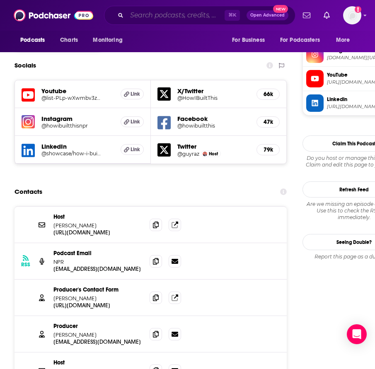
click at [167, 18] on input "Search podcasts, credits, & more..." at bounding box center [176, 15] width 98 height 13
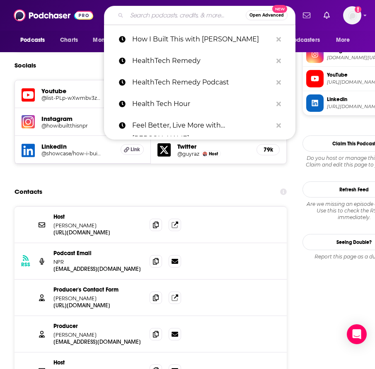
paste input "Huberman Lab"
type input "Huberman Lab"
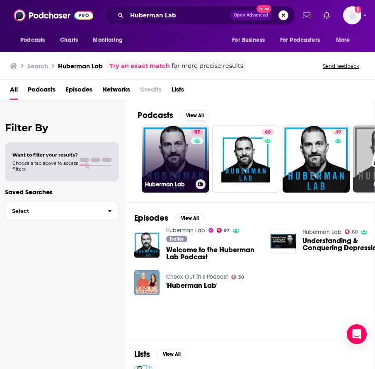
click at [192, 147] on div "97" at bounding box center [198, 154] width 14 height 51
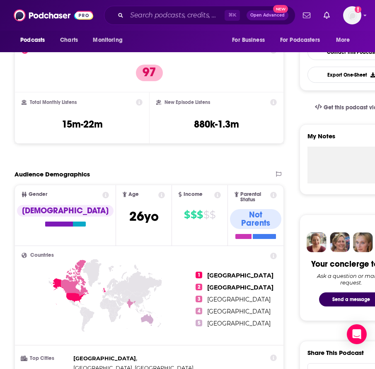
scroll to position [21, 0]
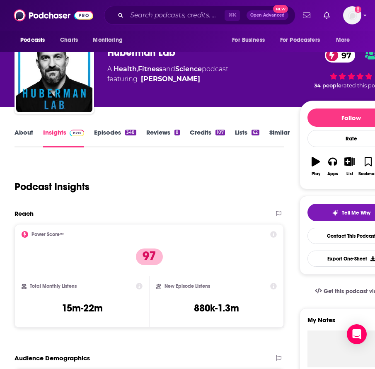
click at [27, 135] on link "About" at bounding box center [23, 137] width 19 height 19
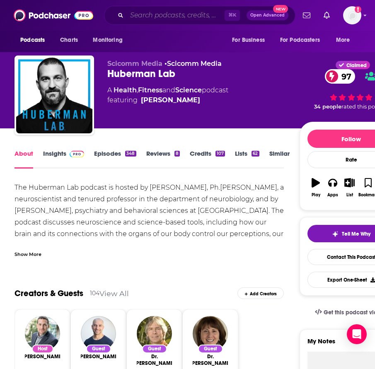
click at [159, 16] on input "Search podcasts, credits, & more..." at bounding box center [176, 15] width 98 height 13
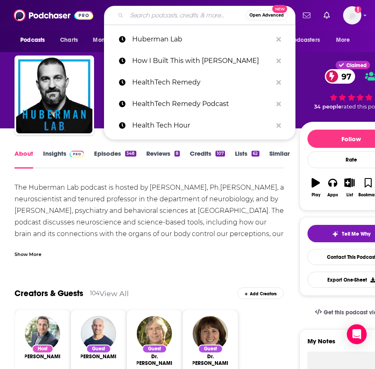
paste input "Leadership Next (Fortune) Michal Lev-Ram michal.levram@fortune.com"
type input "Leadership Next (Fortune) Michal Lev-Ram michal.levram@fortune.com"
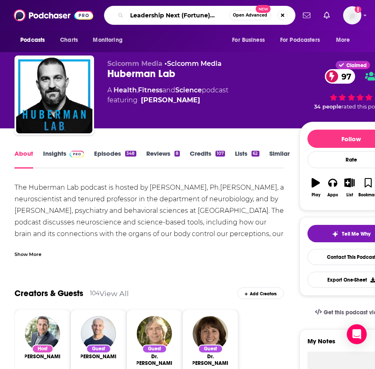
scroll to position [0, 507]
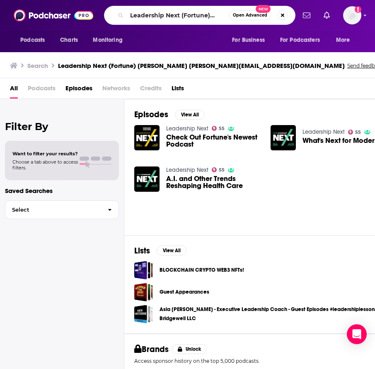
click at [170, 157] on div "Leadership Next 55 Check Out Fortune's Newest Podcast Leadership Next 55 What's…" at bounding box center [261, 162] width 255 height 75
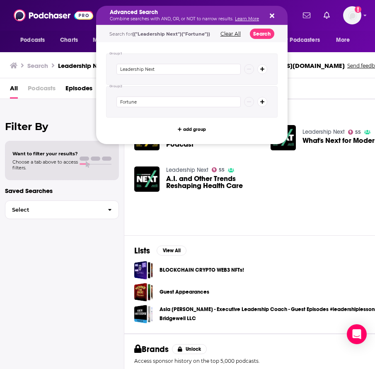
click at [272, 15] on icon "Search podcasts, credits, & more..." at bounding box center [272, 16] width 5 height 5
click at [262, 35] on button "Search" at bounding box center [262, 34] width 24 height 10
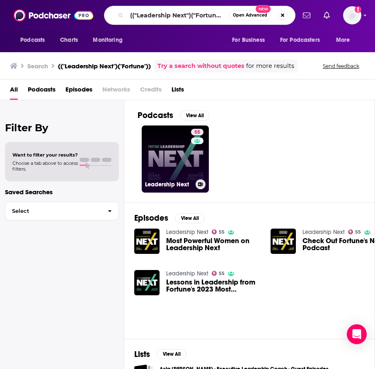
click at [176, 161] on link "55 Leadership Next" at bounding box center [175, 159] width 67 height 67
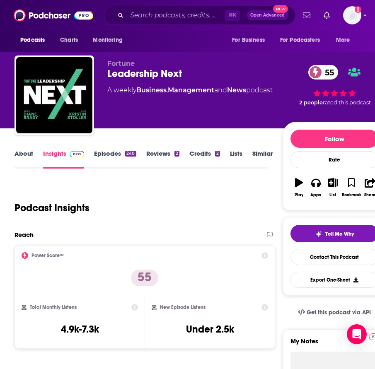
click at [27, 150] on link "About" at bounding box center [23, 159] width 19 height 19
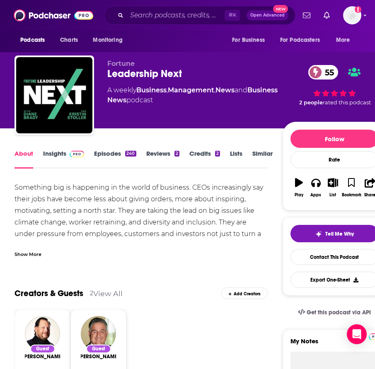
click at [31, 252] on div "Show More" at bounding box center [27, 254] width 27 height 8
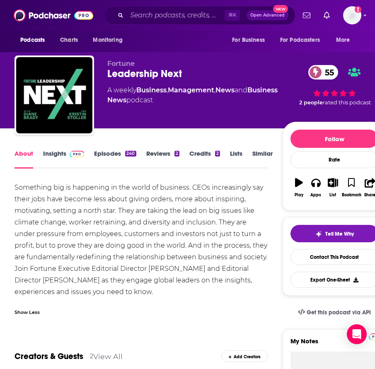
click at [57, 156] on link "Insights" at bounding box center [63, 159] width 41 height 19
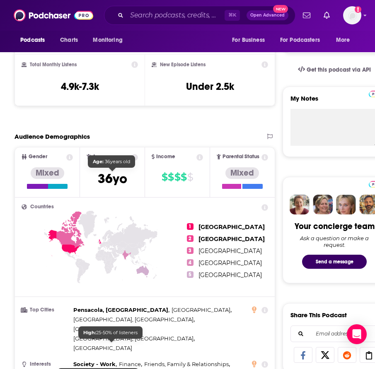
scroll to position [36, 0]
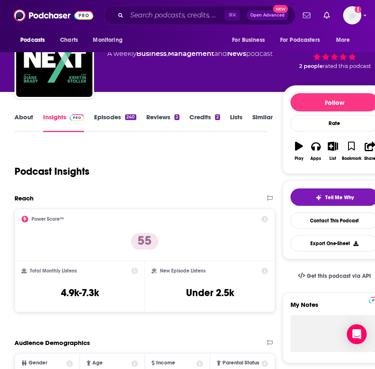
click at [24, 120] on link "About" at bounding box center [23, 122] width 19 height 19
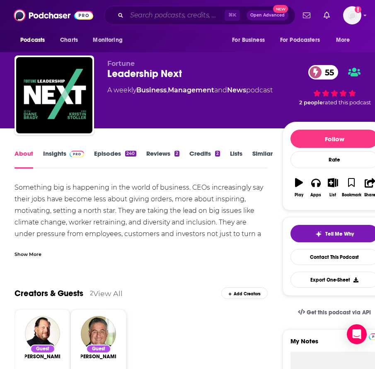
click at [177, 14] on input "Search podcasts, credits, & more..." at bounding box center [176, 15] width 98 height 13
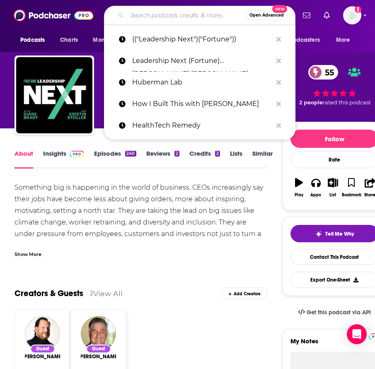
paste input "How I Built This with Guy Raz"
type input "How I Built This with Guy Raz"
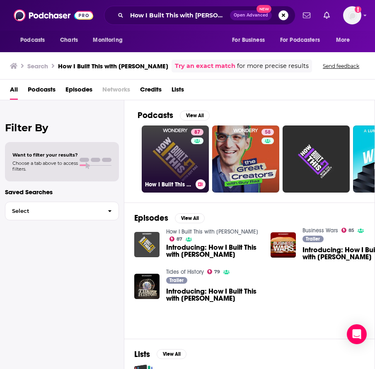
click at [178, 155] on link "87 How I Built This with Guy Raz" at bounding box center [175, 159] width 67 height 67
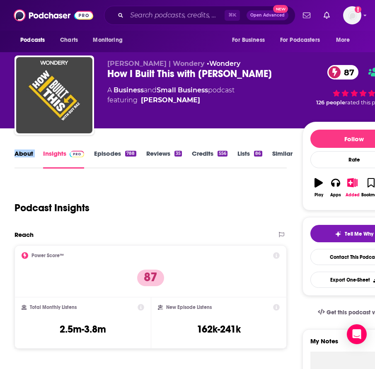
drag, startPoint x: 30, startPoint y: 156, endPoint x: 24, endPoint y: 153, distance: 6.5
click at [24, 153] on link "About" at bounding box center [23, 159] width 19 height 19
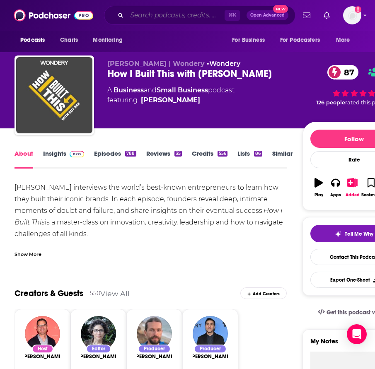
click at [147, 20] on input "Search podcasts, credits, & more..." at bounding box center [176, 15] width 98 height 13
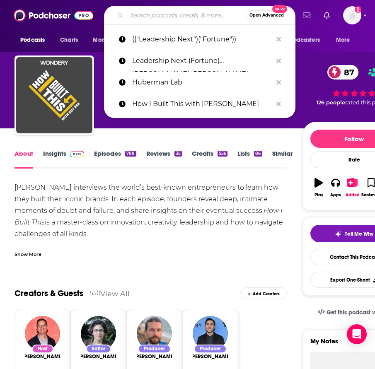
paste input "Let’s Talk Medtech"
type input "Let’s Talk Medtech"
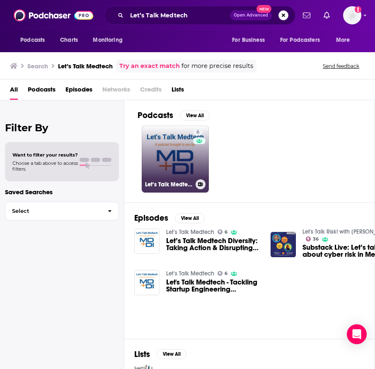
click at [181, 160] on link "6 Let’s Talk Medtech" at bounding box center [175, 159] width 67 height 67
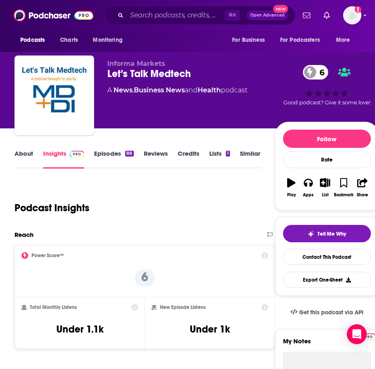
click at [21, 163] on link "About" at bounding box center [23, 159] width 19 height 19
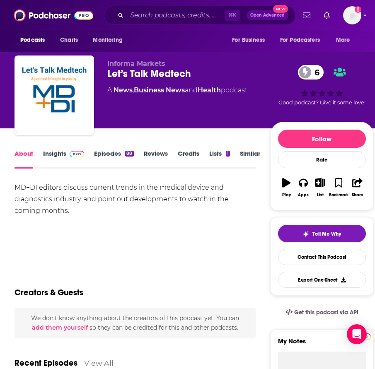
click at [179, 23] on div "⌘ K Open Advanced New" at bounding box center [199, 15] width 191 height 19
click at [178, 22] on div "⌘ K Open Advanced New" at bounding box center [199, 15] width 191 height 19
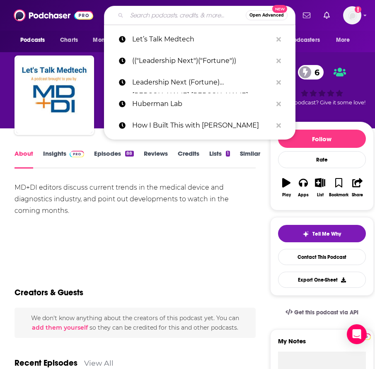
click at [171, 14] on input "Search podcasts, credits, & more..." at bounding box center [186, 15] width 119 height 13
paste input "Masters of Scale"
type input "Masters of Scale"
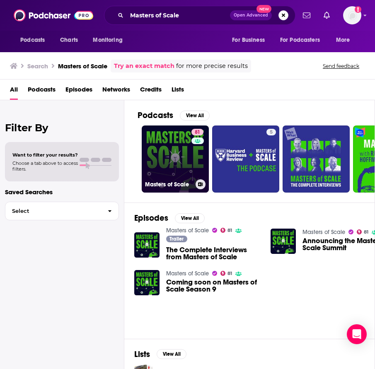
click at [168, 152] on link "81 Masters of Scale" at bounding box center [175, 159] width 67 height 67
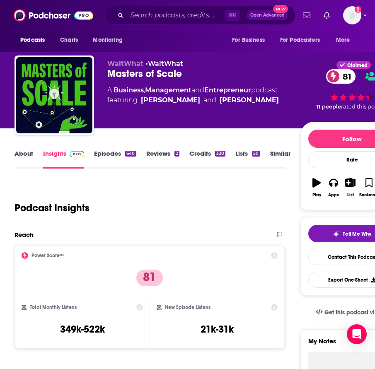
click at [25, 155] on link "About" at bounding box center [23, 159] width 19 height 19
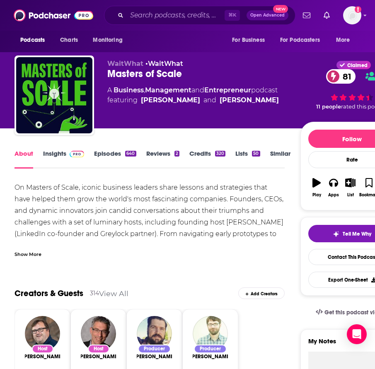
click at [55, 154] on link "Insights" at bounding box center [63, 159] width 41 height 19
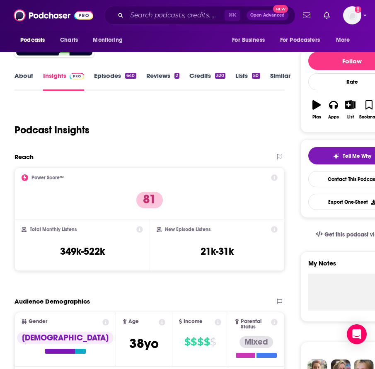
scroll to position [97, 0]
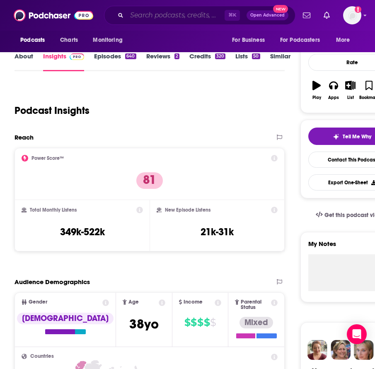
click at [181, 14] on input "Search podcasts, credits, & more..." at bounding box center [176, 15] width 98 height 13
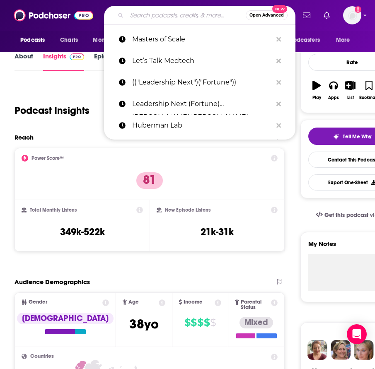
paste input "Medsider: Learn from Medtech and Healthtech Founders and CEOs"
type input "Medsider: Learn from Medtech and Healthtech Founders and CEOs"
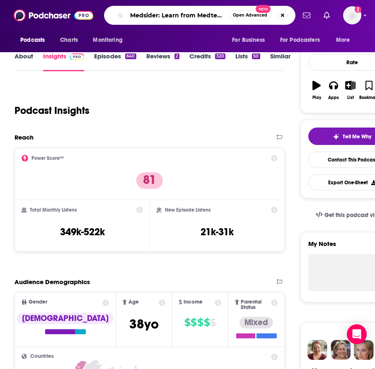
scroll to position [0, 108]
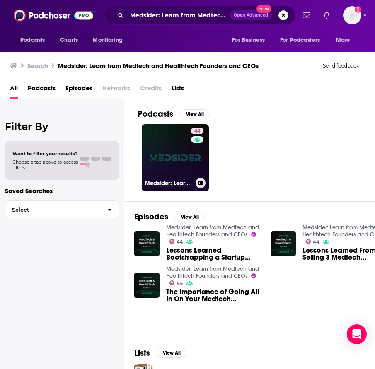
click at [176, 161] on link "44 Medsider: Learn from Medtech and Healthtech Founders and CEOs" at bounding box center [175, 157] width 67 height 67
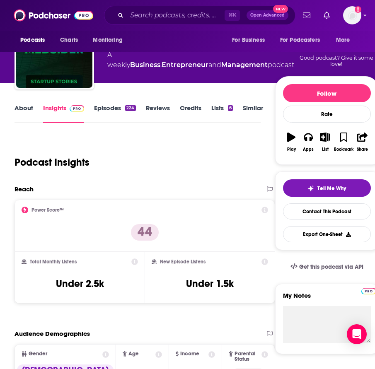
scroll to position [39, 0]
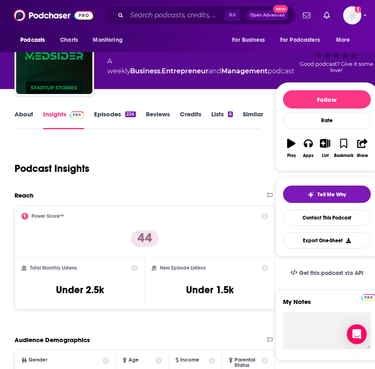
click at [23, 111] on link "About" at bounding box center [23, 119] width 19 height 19
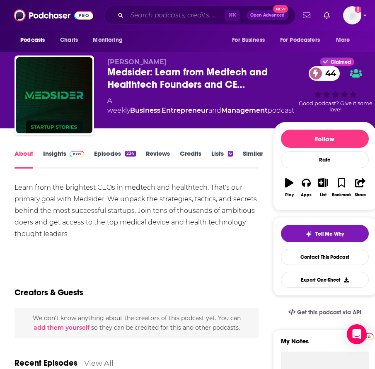
click at [174, 16] on input "Search podcasts, credits, & more..." at bounding box center [176, 15] width 98 height 13
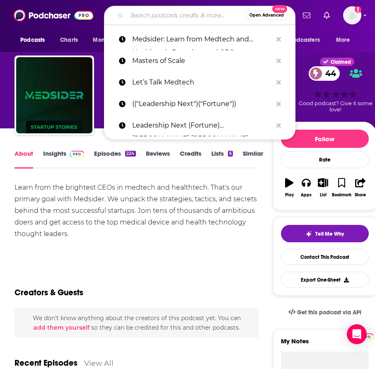
paste input "MedTech Mentor"
type input "MedTech Mentor"
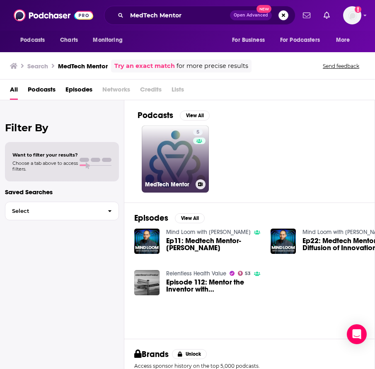
click at [175, 158] on link "5 MedTech Mentor" at bounding box center [175, 159] width 67 height 67
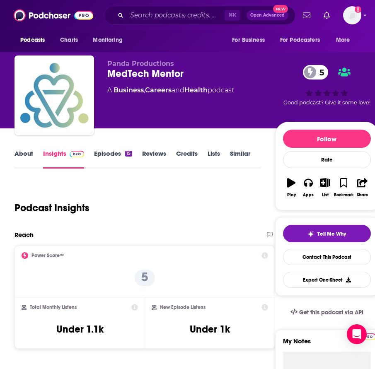
click at [108, 155] on link "Episodes 15" at bounding box center [113, 159] width 38 height 19
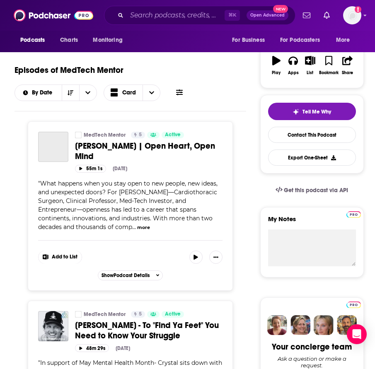
scroll to position [58, 0]
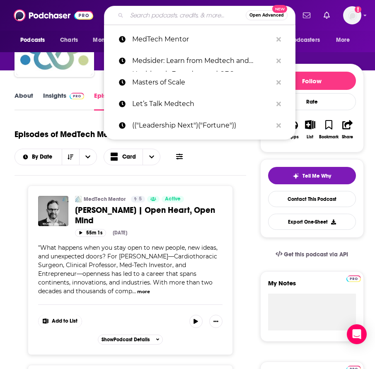
click at [153, 12] on input "Search podcasts, credits, & more..." at bounding box center [186, 15] width 119 height 13
paste input "Medtech Talk"
type input "Medtech Talk"
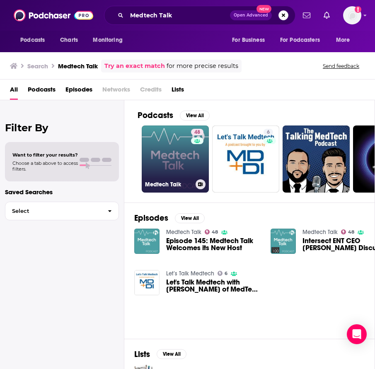
click at [179, 157] on link "48 Medtech Talk" at bounding box center [175, 159] width 67 height 67
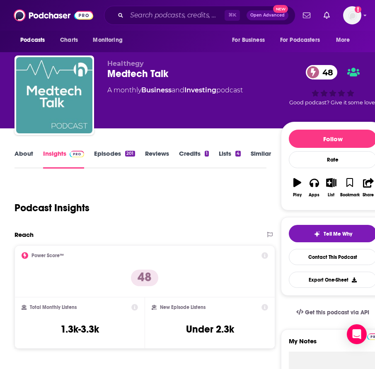
click at [26, 160] on link "About" at bounding box center [23, 159] width 19 height 19
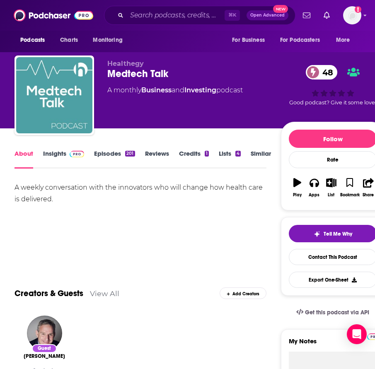
click at [58, 152] on link "Insights" at bounding box center [63, 159] width 41 height 19
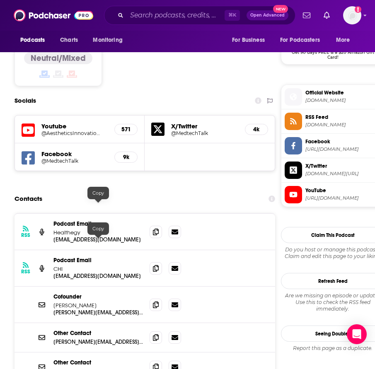
scroll to position [702, 0]
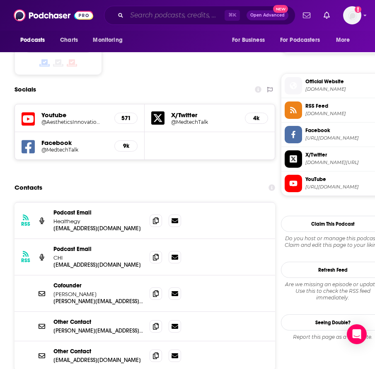
click at [198, 12] on input "Search podcasts, credits, & more..." at bounding box center [176, 15] width 98 height 13
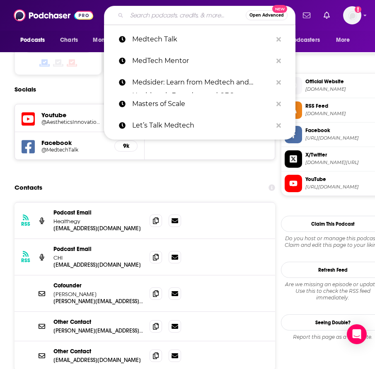
click at [198, 12] on input "Search podcasts, credits, & more..." at bounding box center [186, 15] width 119 height 13
paste input "Mission Daily"
type input "Mission Daily"
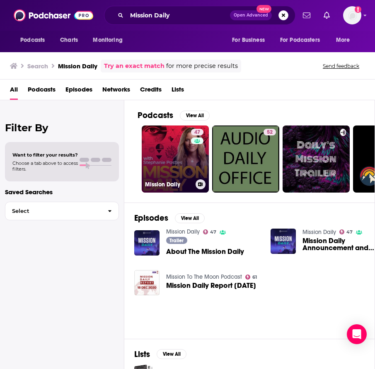
click at [180, 157] on link "47 Mission Daily" at bounding box center [175, 159] width 67 height 67
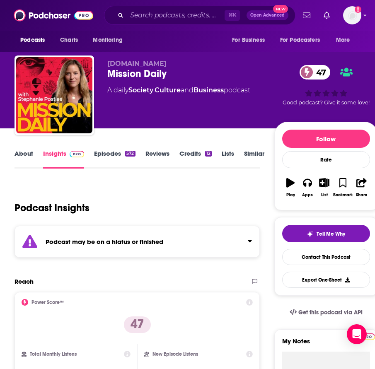
click at [26, 157] on link "About" at bounding box center [23, 159] width 19 height 19
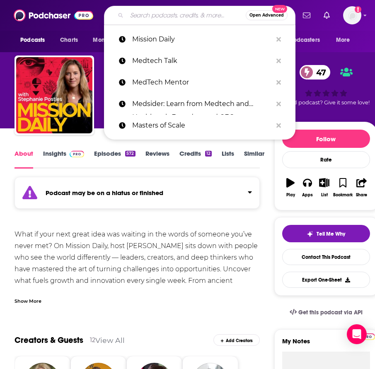
click at [168, 16] on input "Search podcasts, credits, & more..." at bounding box center [186, 15] width 119 height 13
paste input "On Purpose with [PERSON_NAME]"
type input "On Purpose with [PERSON_NAME]"
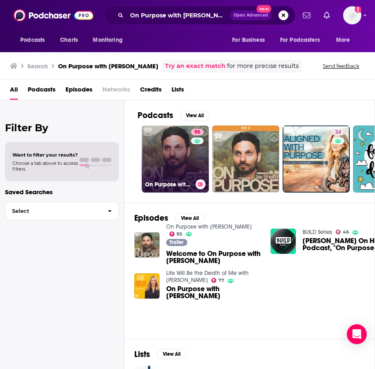
click at [167, 171] on link "95 On Purpose with Jay Shetty" at bounding box center [175, 159] width 67 height 67
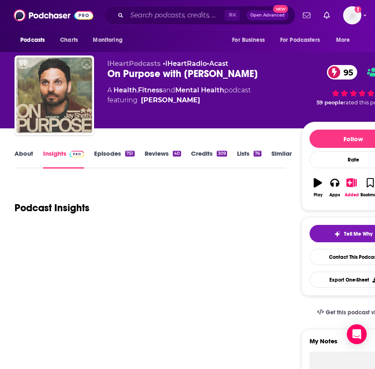
click at [28, 152] on link "About" at bounding box center [23, 159] width 19 height 19
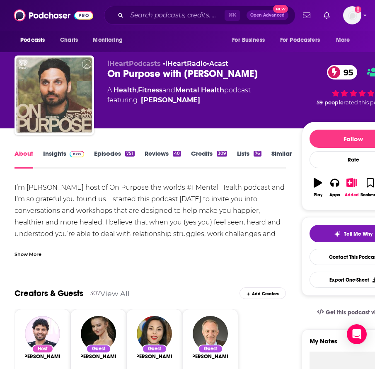
click at [29, 252] on div "Show More" at bounding box center [27, 254] width 27 height 8
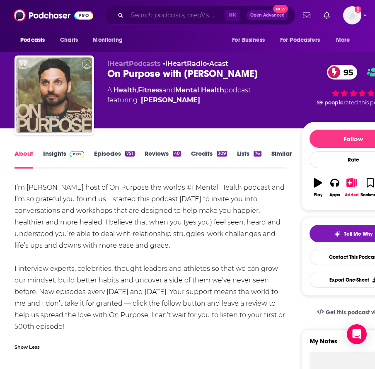
click at [170, 16] on input "Search podcasts, credits, & more..." at bounding box center [176, 15] width 98 height 13
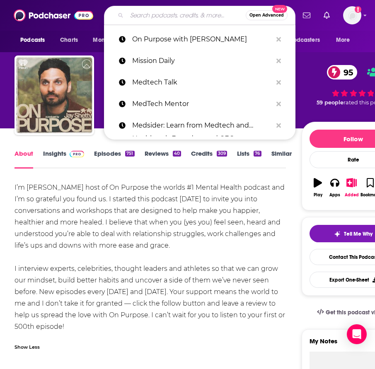
paste input "Outcomes Rocket"
type input "Outcomes Rocket"
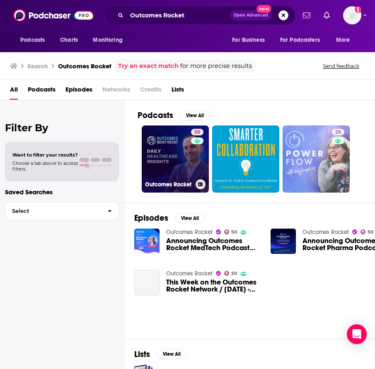
click at [173, 156] on link "50 Outcomes Rocket" at bounding box center [175, 159] width 67 height 67
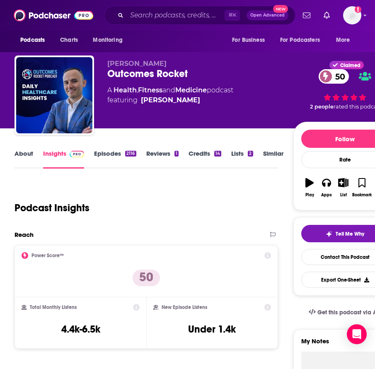
click at [28, 153] on link "About" at bounding box center [23, 159] width 19 height 19
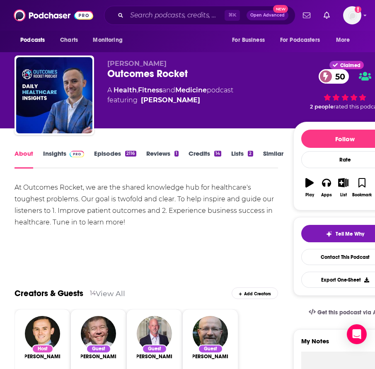
click at [66, 155] on span at bounding box center [75, 154] width 18 height 8
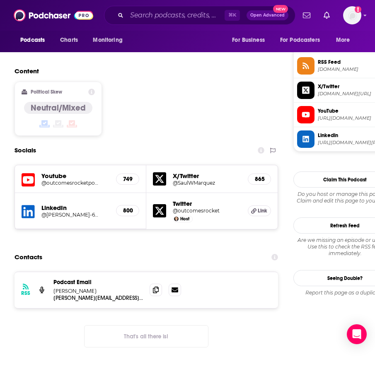
scroll to position [665, 0]
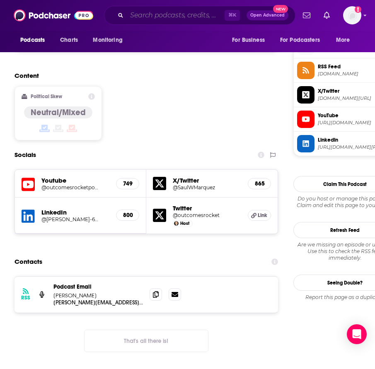
click at [180, 12] on input "Search podcasts, credits, & more..." at bounding box center [176, 15] width 98 height 13
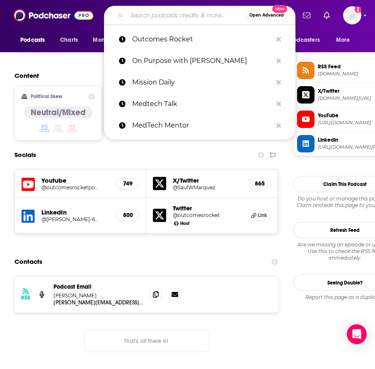
paste input "Project MedTech"
type input "Project MedTech"
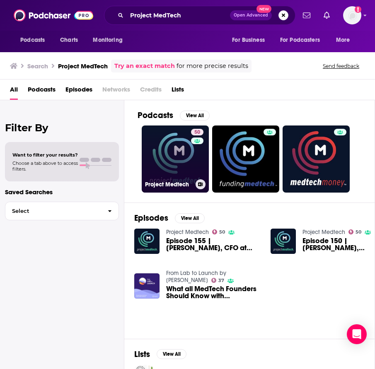
click at [171, 163] on link "50 Project Medtech" at bounding box center [175, 159] width 67 height 67
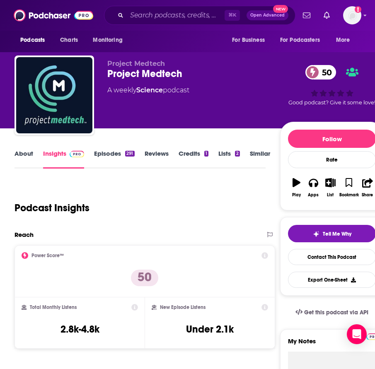
click at [25, 151] on link "About" at bounding box center [23, 159] width 19 height 19
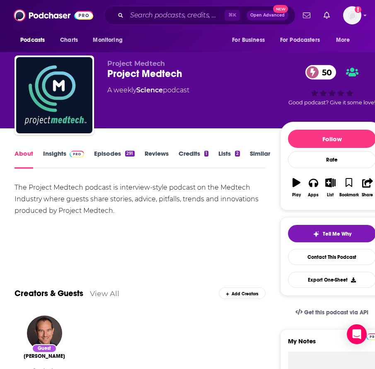
click at [61, 157] on link "Insights" at bounding box center [63, 159] width 41 height 19
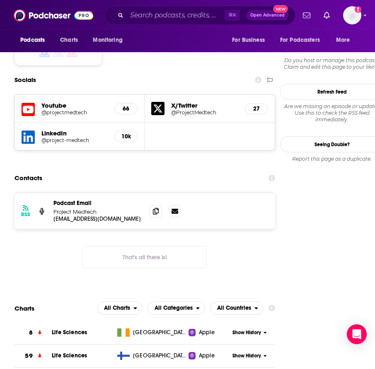
scroll to position [738, 0]
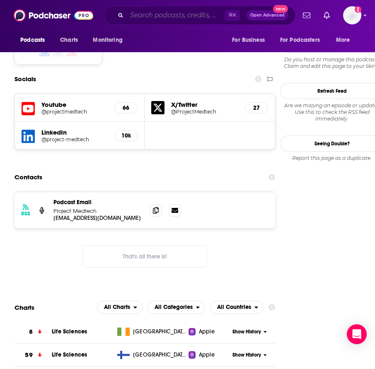
click at [164, 16] on input "Search podcasts, credits, & more..." at bounding box center [176, 15] width 98 height 13
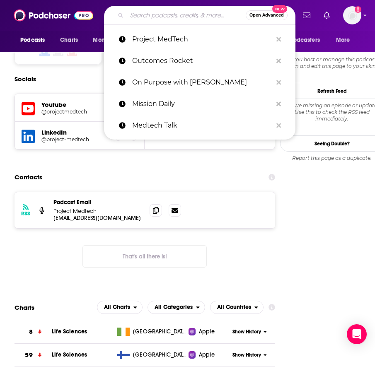
paste input "Rethinking Wellness"
type input "Rethinking Wellness"
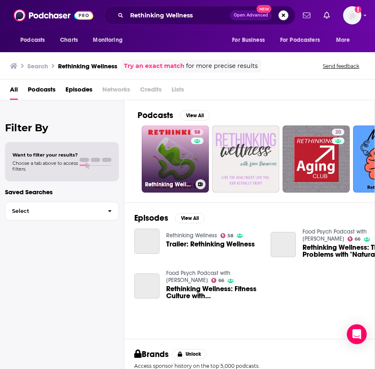
click at [167, 157] on link "58 Rethinking Wellness" at bounding box center [175, 159] width 67 height 67
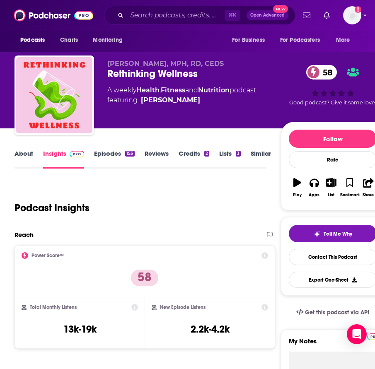
click at [22, 152] on link "About" at bounding box center [23, 159] width 19 height 19
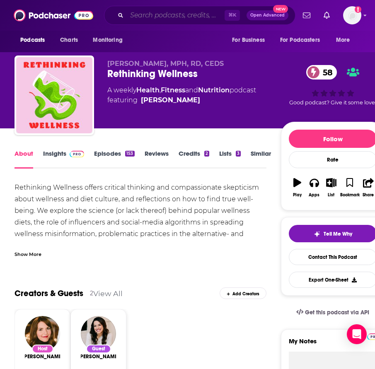
click at [169, 15] on input "Search podcasts, credits, & more..." at bounding box center [176, 15] width 98 height 13
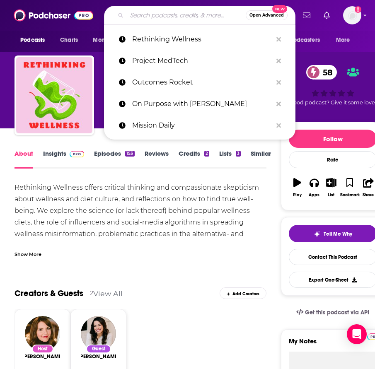
paste input "Slice of Healthcare Podcast"
type input "Slice of Healthcare Podcast"
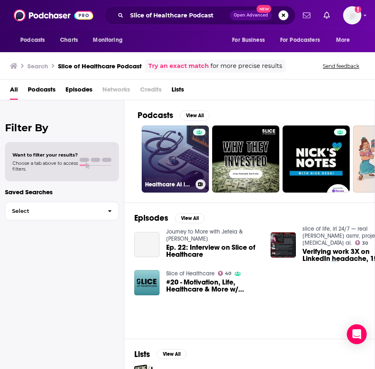
click at [180, 161] on link "Healthcare AI in Review" at bounding box center [175, 159] width 67 height 67
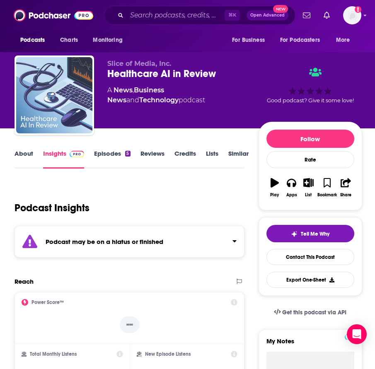
click at [116, 148] on div "About Insights Episodes 5 Reviews Credits Lists Similar" at bounding box center [129, 158] width 230 height 20
click at [116, 152] on link "Episodes 5" at bounding box center [112, 159] width 36 height 19
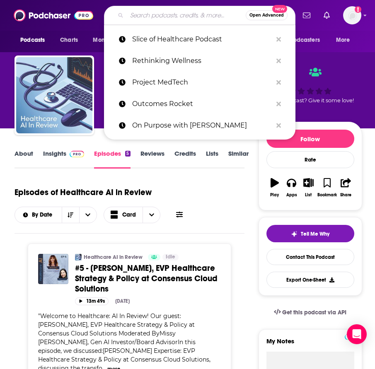
click at [180, 9] on input "Search podcasts, credits, & more..." at bounding box center [186, 15] width 119 height 13
paste input "State of Medtech"
type input "State of Medtech"
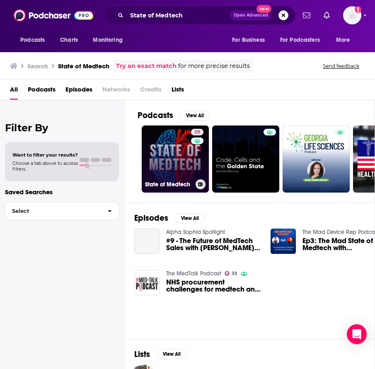
click at [176, 160] on link "39 State of Medtech" at bounding box center [175, 159] width 67 height 67
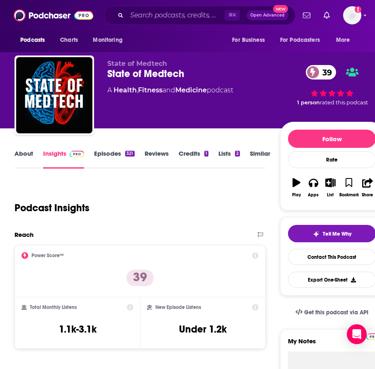
click at [25, 153] on link "About" at bounding box center [23, 159] width 19 height 19
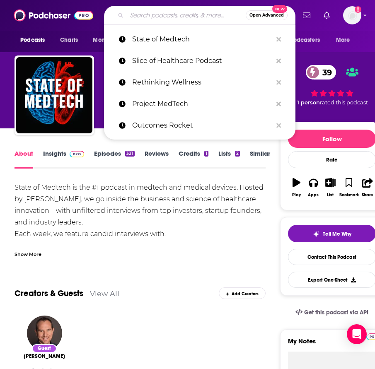
click at [173, 18] on input "Search podcasts, credits, & more..." at bounding box center [186, 15] width 119 height 13
paste input "Talking HealthTech"
type input "Talking HealthTech"
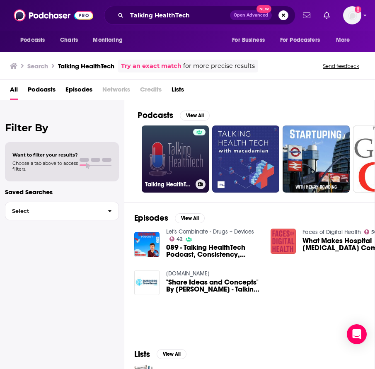
click at [176, 150] on link "Talking HealthTech" at bounding box center [175, 159] width 67 height 67
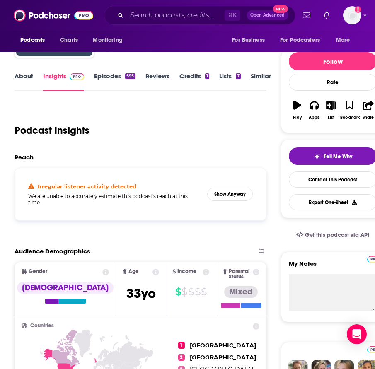
scroll to position [79, 0]
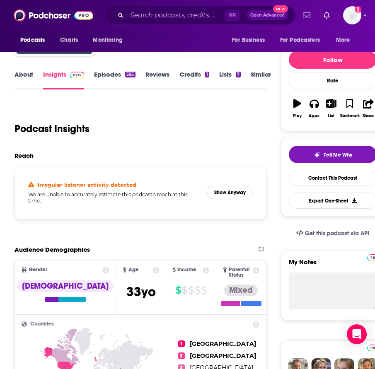
click at [125, 74] on div "595" at bounding box center [130, 75] width 10 height 6
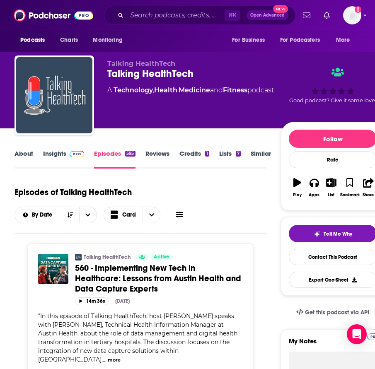
click at [23, 153] on link "About" at bounding box center [23, 159] width 19 height 19
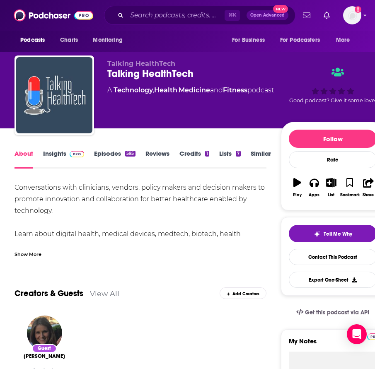
click at [58, 156] on link "Insights" at bounding box center [63, 159] width 41 height 19
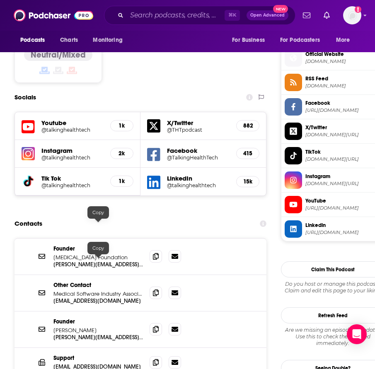
scroll to position [665, 0]
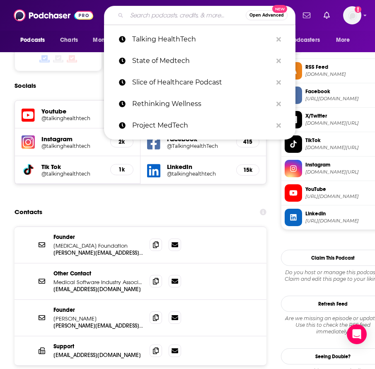
click at [174, 13] on input "Search podcasts, credits, & more..." at bounding box center [186, 15] width 119 height 13
paste input "The Crux of Medtech"
type input "The Crux of Medtech"
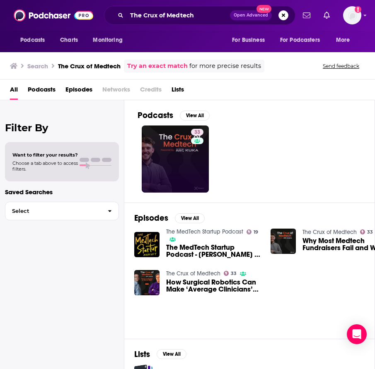
click at [176, 162] on link "33" at bounding box center [175, 159] width 67 height 67
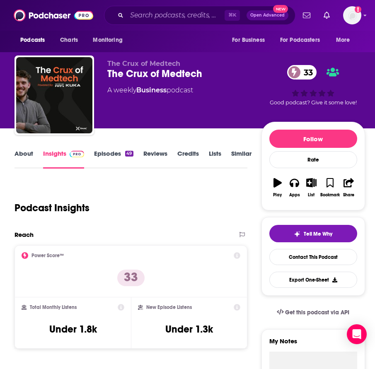
click at [24, 156] on link "About" at bounding box center [23, 159] width 19 height 19
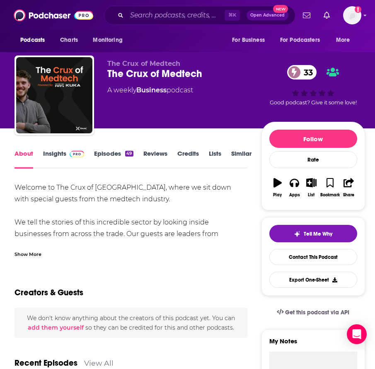
click at [59, 151] on link "Insights" at bounding box center [63, 159] width 41 height 19
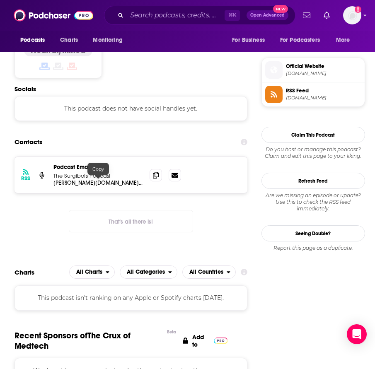
scroll to position [594, 0]
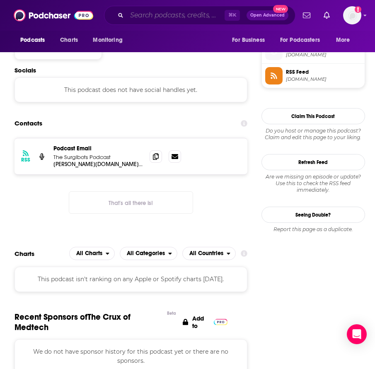
click at [164, 19] on input "Search podcasts, credits, & more..." at bounding box center [176, 15] width 98 height 13
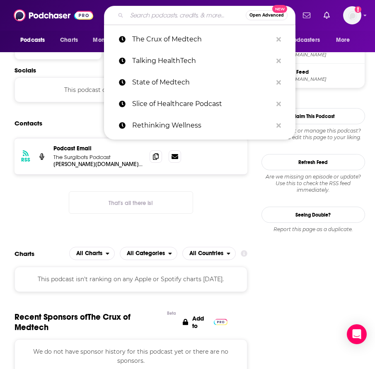
paste input "The Diary Of A CEO with Steven Bartlett"
type input "The Diary Of A CEO with Steven Bartlett"
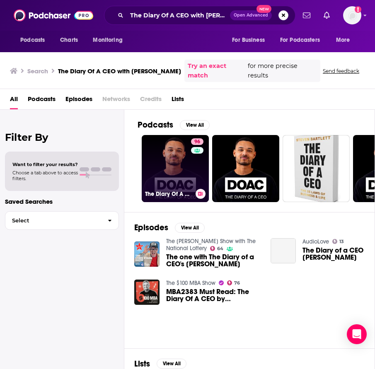
click at [175, 157] on link "96 The Diary Of A CEO with Steven Bartlett" at bounding box center [175, 168] width 67 height 67
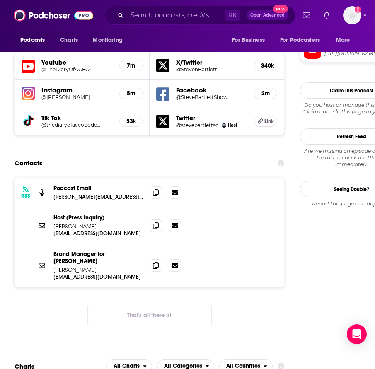
scroll to position [22, 0]
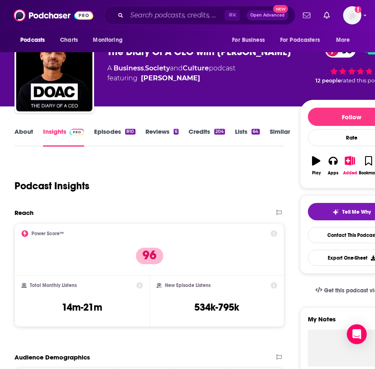
click at [28, 131] on link "About" at bounding box center [23, 137] width 19 height 19
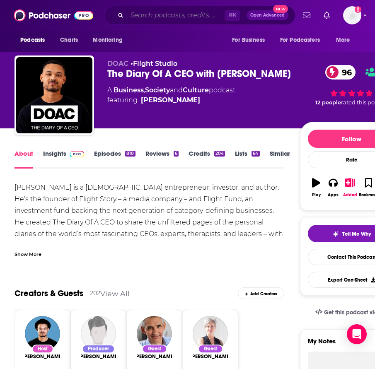
click at [158, 20] on input "Search podcasts, credits, & more..." at bounding box center [176, 15] width 98 height 13
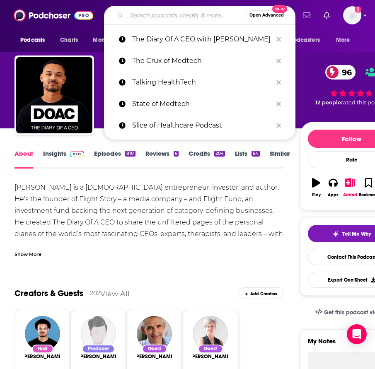
paste input "The Dr. Hyman Show"
type input "The Dr. Hyman Show"
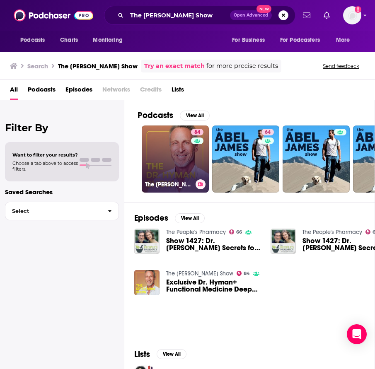
click at [188, 160] on link "84 The Dr. Hyman Show" at bounding box center [175, 159] width 67 height 67
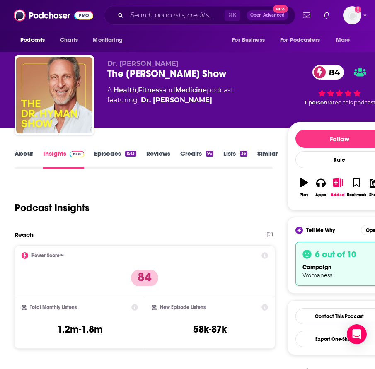
click at [22, 152] on link "About" at bounding box center [23, 159] width 19 height 19
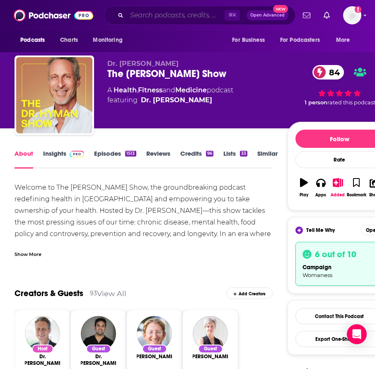
click at [170, 10] on input "Search podcasts, credits, & more..." at bounding box center [176, 15] width 98 height 13
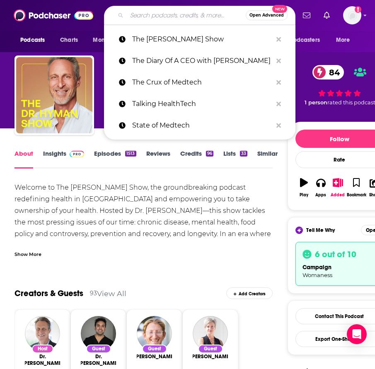
paste input "The Ed Mylett Show"
type input "The Ed Mylett Show"
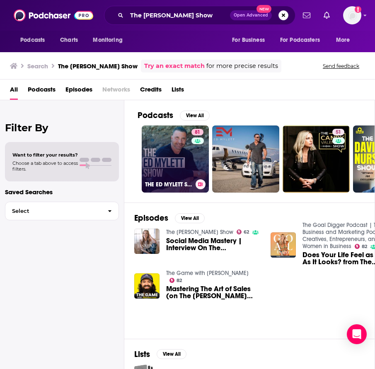
click at [179, 163] on link "81 THE ED MYLETT SHOW" at bounding box center [175, 159] width 67 height 67
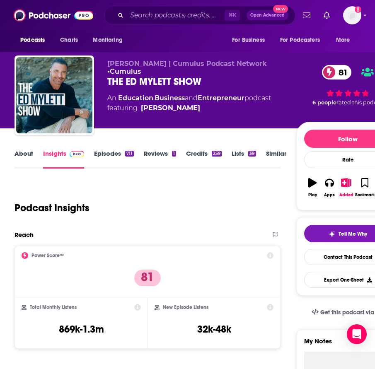
click at [26, 152] on link "About" at bounding box center [23, 159] width 19 height 19
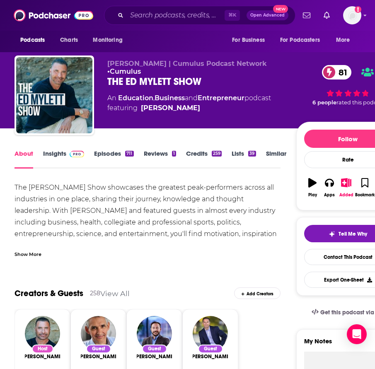
click at [34, 251] on div "Show More" at bounding box center [27, 254] width 27 height 8
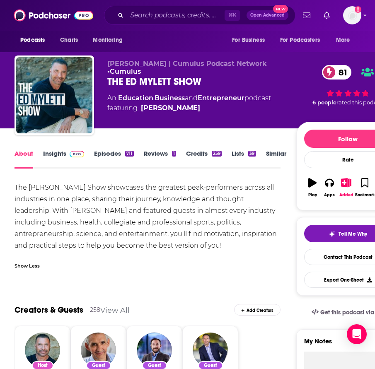
click at [55, 154] on link "Insights" at bounding box center [63, 159] width 41 height 19
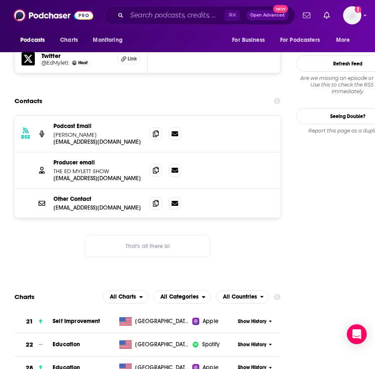
scroll to position [773, 0]
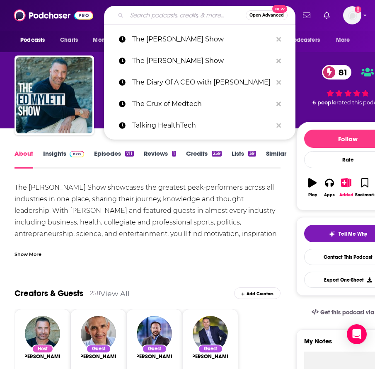
click at [171, 13] on input "Search podcasts, credits, & more..." at bounding box center [186, 15] width 119 height 13
paste input "The Evolving Wellness Podcast with Sarah Kleiner Wellness"
type input "The Evolving Wellness Podcast with Sarah Kleiner Wellness"
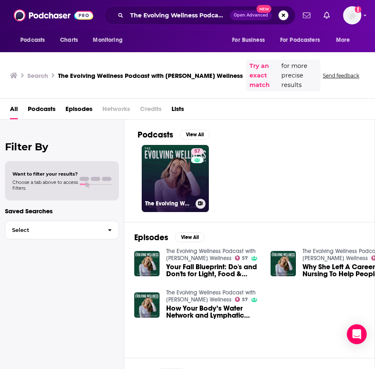
click at [171, 174] on link "57 The Evolving Wellness Podcast with Sarah Kleiner Wellness" at bounding box center [175, 178] width 67 height 67
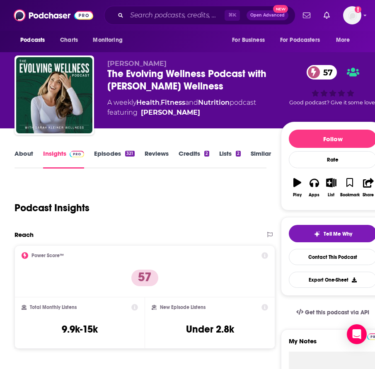
click at [24, 155] on link "About" at bounding box center [23, 159] width 19 height 19
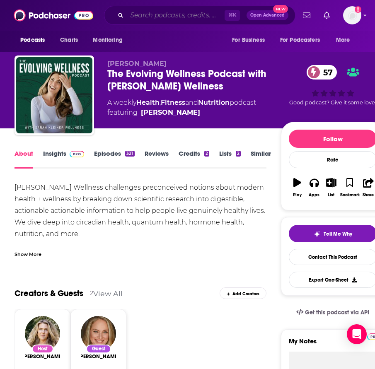
click at [177, 14] on input "Search podcasts, credits, & more..." at bounding box center [176, 15] width 98 height 13
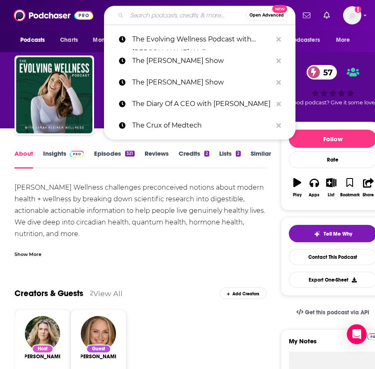
paste input "The Ed Mylett Show"
type input "The Ed Mylett Show"
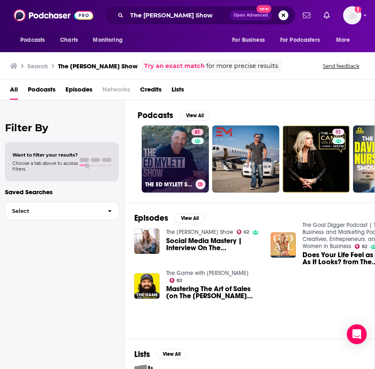
click at [169, 164] on link "81 THE ED MYLETT SHOW" at bounding box center [175, 159] width 67 height 67
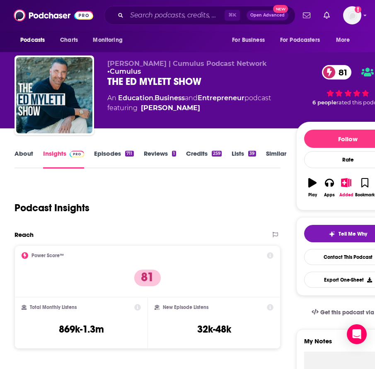
click at [29, 155] on link "About" at bounding box center [23, 159] width 19 height 19
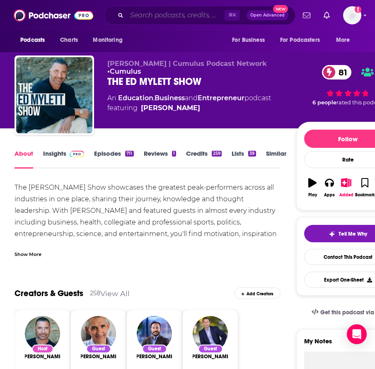
click at [160, 16] on input "Search podcasts, credits, & more..." at bounding box center [176, 15] width 98 height 13
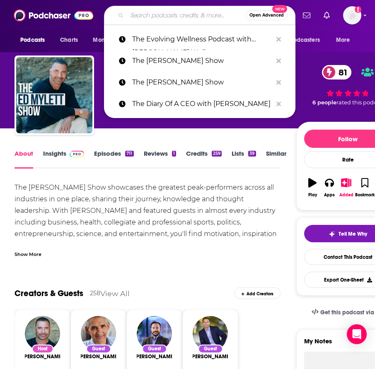
paste input "The Health Curve Podcast"
type input "The Health Curve Podcast"
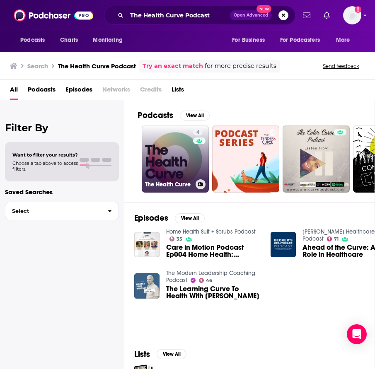
click at [172, 157] on link "4 The Health Curve" at bounding box center [175, 159] width 67 height 67
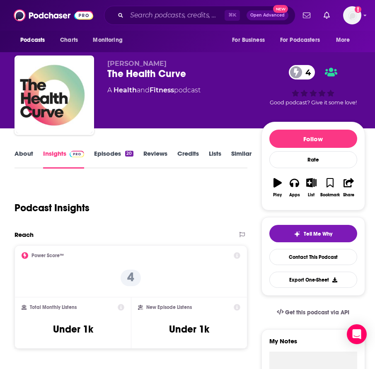
click at [23, 158] on link "About" at bounding box center [23, 159] width 19 height 19
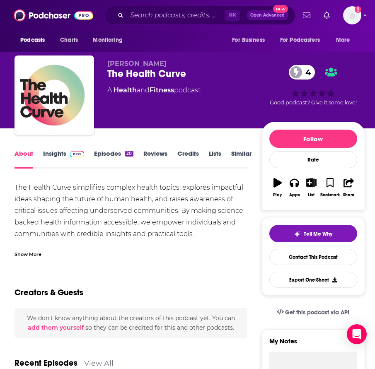
click at [64, 155] on link "Insights" at bounding box center [63, 159] width 41 height 19
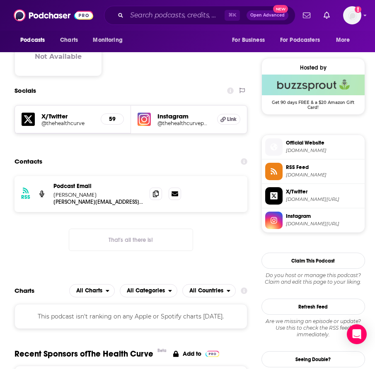
scroll to position [595, 0]
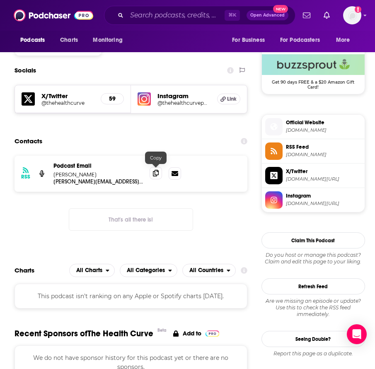
click at [154, 172] on icon at bounding box center [156, 173] width 6 height 7
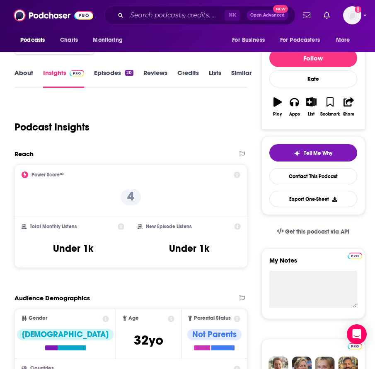
scroll to position [0, 0]
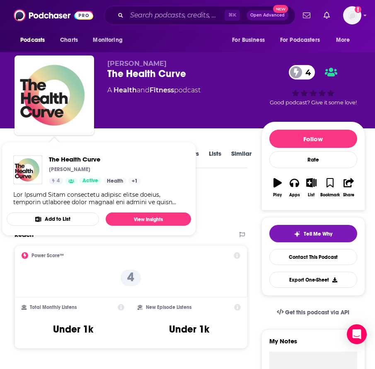
click at [32, 150] on div "The Health Curve Dr. Jason Arora 4 Active Categories Health + 1 Health + 1" at bounding box center [99, 181] width 184 height 64
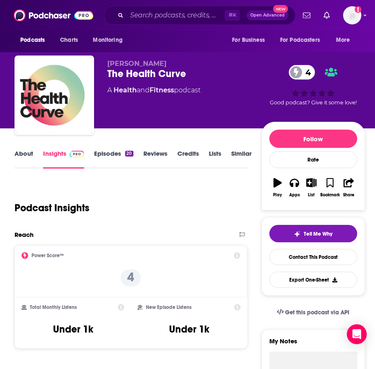
click at [20, 150] on link "About" at bounding box center [23, 159] width 19 height 19
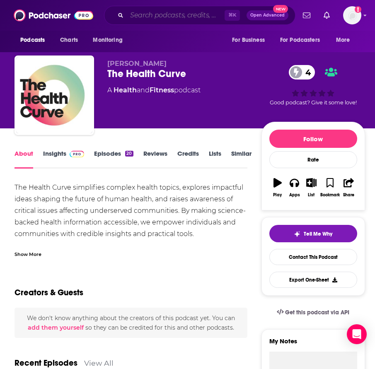
click at [169, 12] on input "Search podcasts, credits, & more..." at bounding box center [176, 15] width 98 height 13
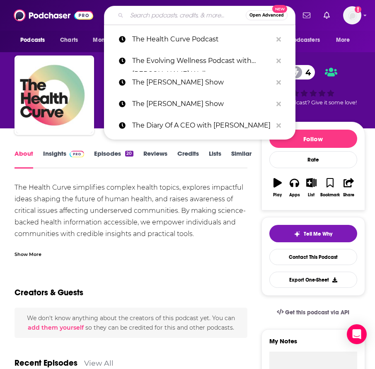
paste input "The Healthtech Podcast"
type input "The Healthtech Podcast"
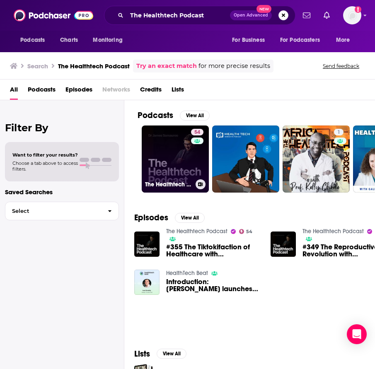
click at [166, 156] on link "54 The Healthtech Podcast" at bounding box center [175, 159] width 67 height 67
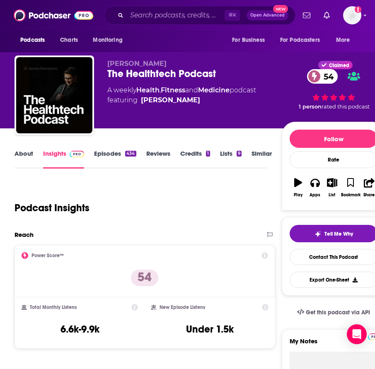
click at [27, 162] on link "About" at bounding box center [23, 159] width 19 height 19
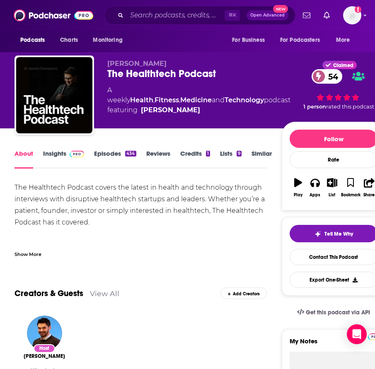
click at [57, 154] on link "Insights" at bounding box center [63, 159] width 41 height 19
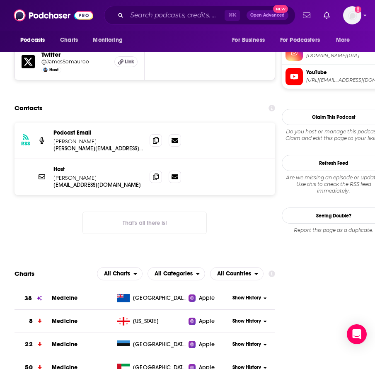
scroll to position [831, 0]
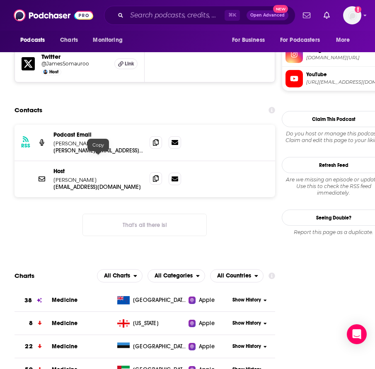
click at [154, 172] on span at bounding box center [156, 178] width 12 height 12
click at [157, 172] on span at bounding box center [156, 178] width 12 height 12
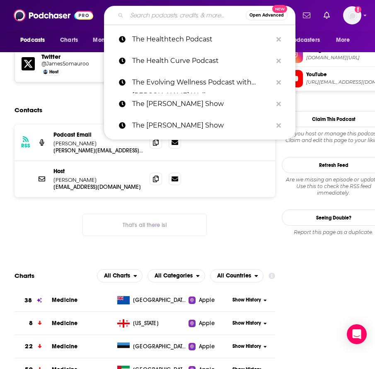
click at [169, 17] on input "Search podcasts, credits, & more..." at bounding box center [186, 15] width 119 height 13
paste input "The Heart of Healthcare | A Digital Health Podcast"
type input "The Heart of Healthcare | A Digital Health Podcast"
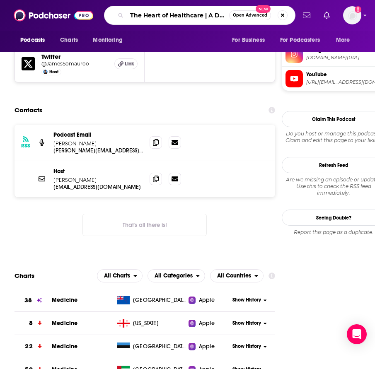
scroll to position [0, 56]
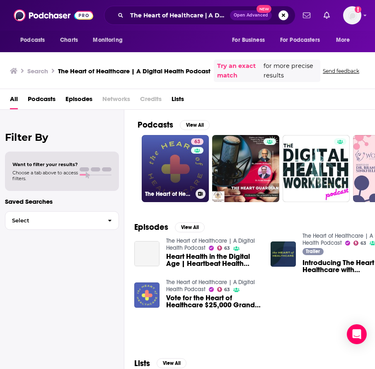
click at [167, 166] on link "63 The Heart of Healthcare | A Digital Health Podcast" at bounding box center [175, 168] width 67 height 67
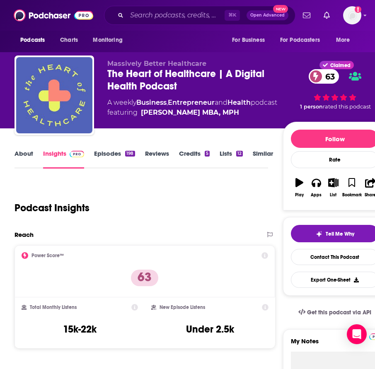
click at [23, 155] on link "About" at bounding box center [23, 159] width 19 height 19
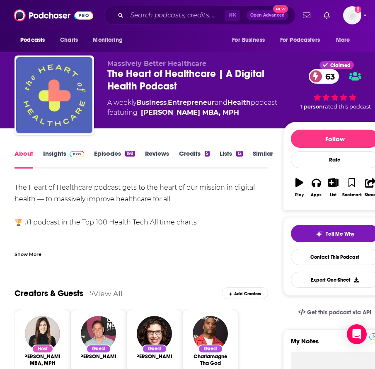
click at [72, 155] on img at bounding box center [77, 154] width 14 height 7
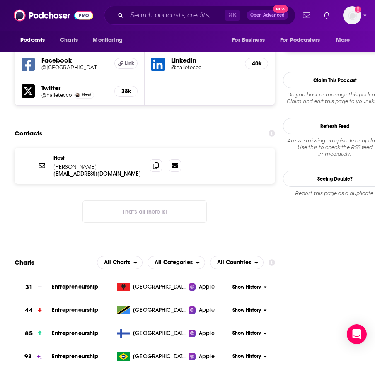
scroll to position [750, 0]
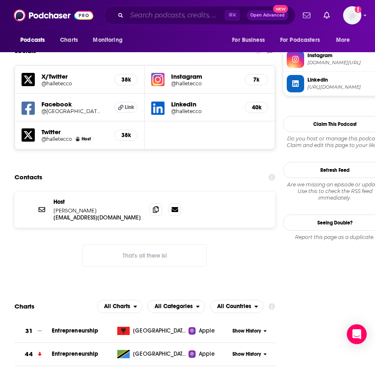
click at [167, 15] on input "Search podcasts, credits, & more..." at bounding box center [176, 15] width 98 height 13
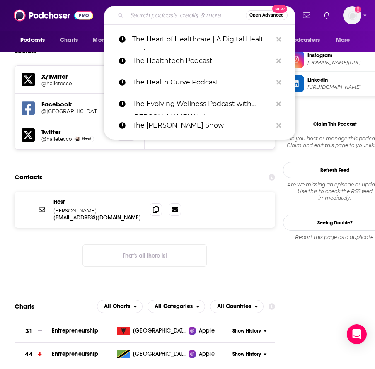
paste input "The Interview (NYT)"
type input "The Interview (NYT)"
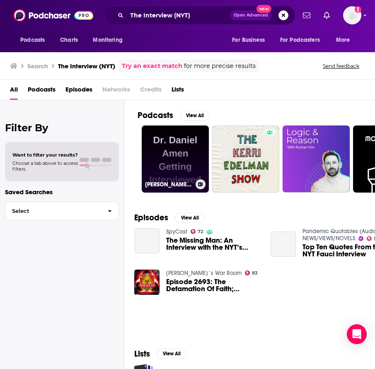
click at [170, 155] on link "Dr. Daniel Amen Getting Interviewed" at bounding box center [175, 159] width 67 height 67
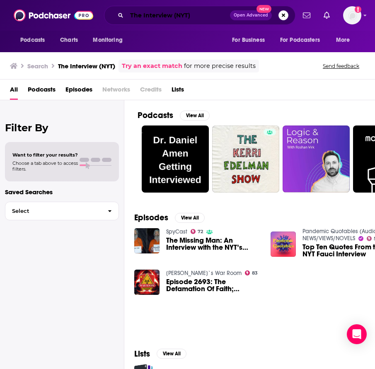
click at [183, 21] on input "The Interview (NYT)" at bounding box center [178, 15] width 103 height 13
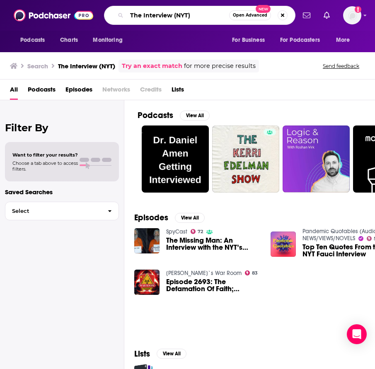
drag, startPoint x: 174, startPoint y: 16, endPoint x: 215, endPoint y: 16, distance: 41.0
click at [196, 17] on input "The Interview (NYT)" at bounding box center [178, 15] width 102 height 13
type input "The Interview"
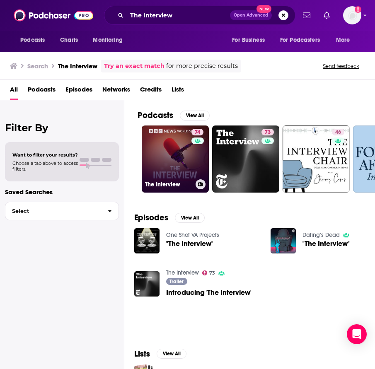
click at [172, 155] on link "74 The Interview" at bounding box center [175, 159] width 67 height 67
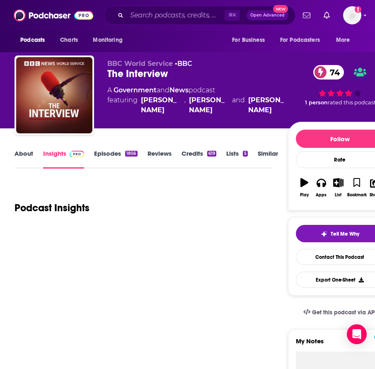
click at [17, 153] on link "About" at bounding box center [23, 159] width 19 height 19
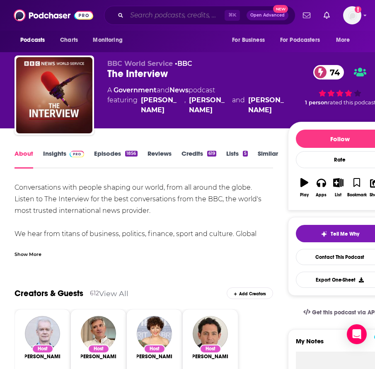
click at [178, 11] on input "Search podcasts, credits, & more..." at bounding box center [176, 15] width 98 height 13
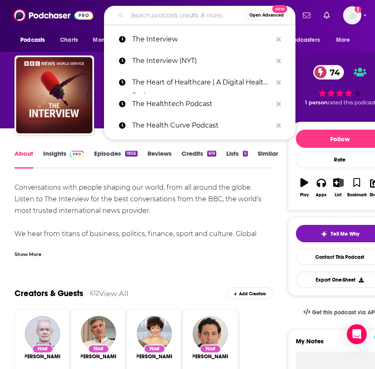
paste input "The Jesse Chappus Show"
type input "The Jesse Chappus Show"
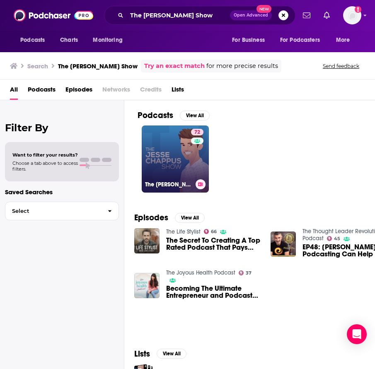
click at [178, 158] on link "72 The Jesse Chappus Show" at bounding box center [175, 159] width 67 height 67
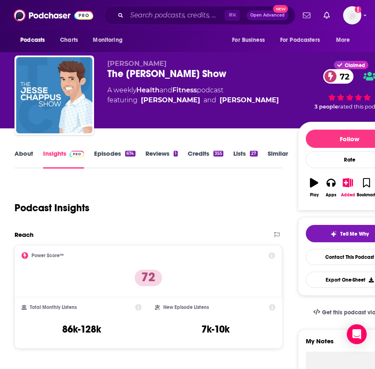
click at [31, 159] on link "About" at bounding box center [23, 159] width 19 height 19
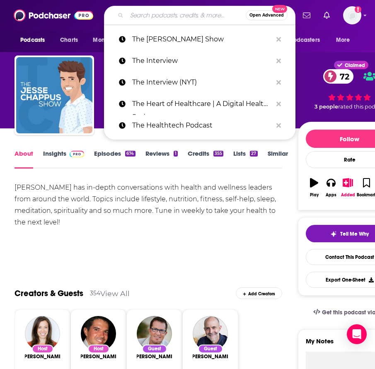
click at [165, 13] on input "Search podcasts, credits, & more..." at bounding box center [186, 15] width 119 height 13
paste input "The Learning Leader Show With Ryan Hawk"
type input "The Learning Leader Show With Ryan Hawk"
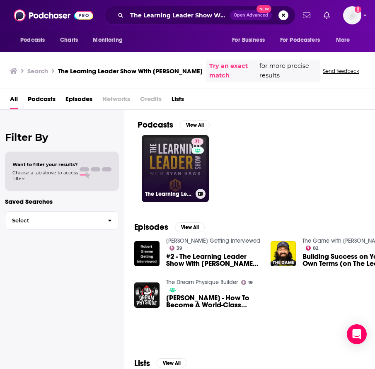
click at [172, 179] on link "71 The Learning Leader Show With Ryan Hawk" at bounding box center [175, 168] width 67 height 67
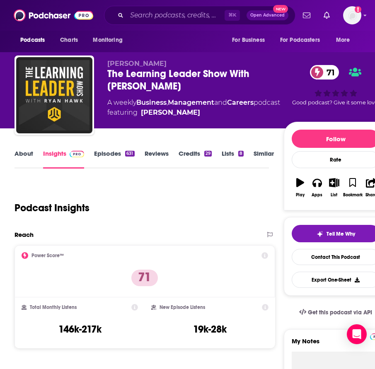
click at [25, 158] on link "About" at bounding box center [23, 159] width 19 height 19
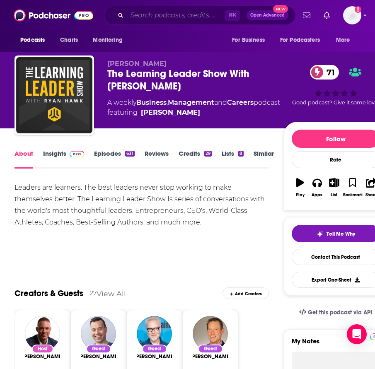
click at [181, 12] on input "Search podcasts, credits, & more..." at bounding box center [176, 15] width 98 height 13
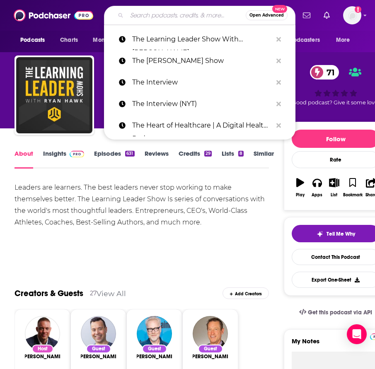
paste input "The Matt Walker Podcast"
type input "The Matt Walker Podcast"
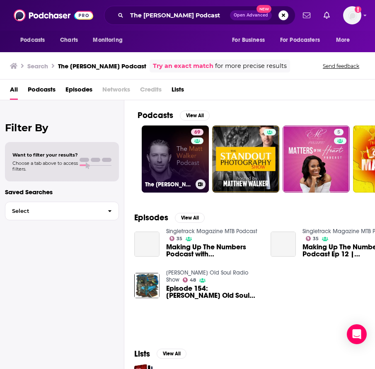
click at [181, 156] on link "69 The Matt Walker Podcast" at bounding box center [175, 159] width 67 height 67
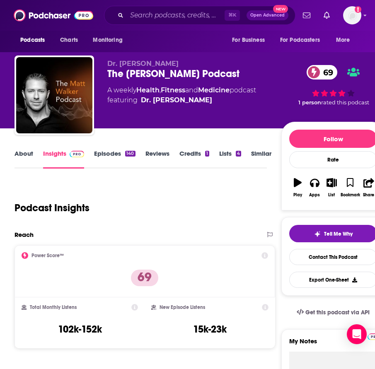
click at [28, 156] on link "About" at bounding box center [23, 159] width 19 height 19
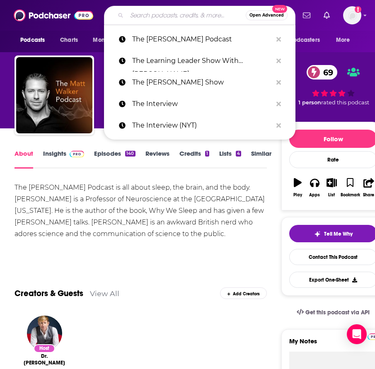
click at [177, 14] on input "Search podcasts, credits, & more..." at bounding box center [186, 15] width 119 height 13
paste input "The mindbodygreen Podcast"
type input "The mindbodygreen Podcast"
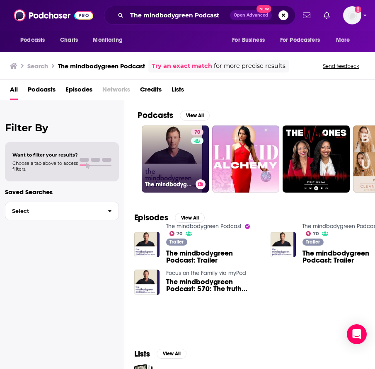
click at [170, 162] on link "70 The mindbodygreen Podcast" at bounding box center [175, 159] width 67 height 67
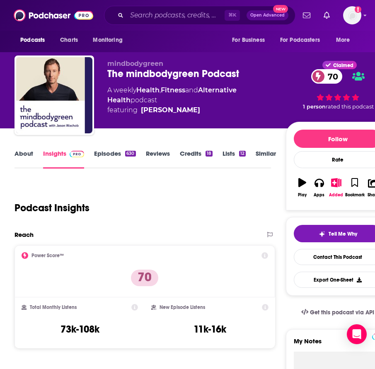
click at [27, 156] on link "About" at bounding box center [23, 159] width 19 height 19
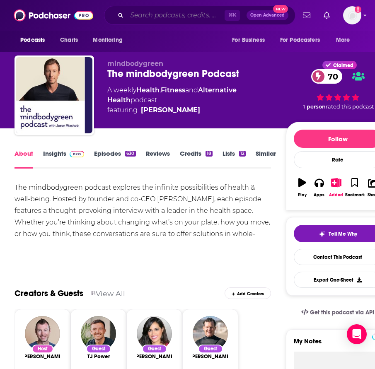
click at [166, 18] on input "Search podcasts, credits, & more..." at bounding box center [176, 15] width 98 height 13
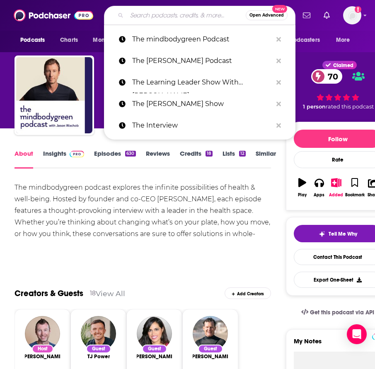
paste input "The Model Health Show"
type input "The Model Health Show"
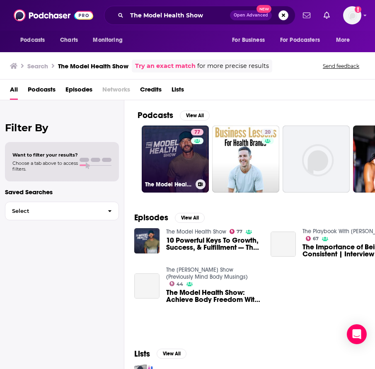
click at [173, 158] on link "77 The Model Health Show" at bounding box center [175, 159] width 67 height 67
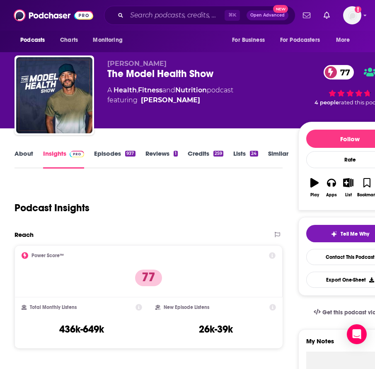
click at [24, 154] on link "About" at bounding box center [23, 159] width 19 height 19
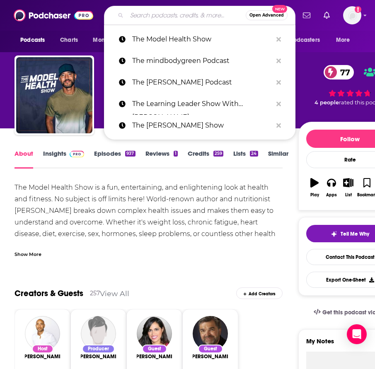
click at [172, 16] on input "Search podcasts, credits, & more..." at bounding box center [186, 15] width 119 height 13
paste input "The Peter Attia Drive"
type input "The Peter Attia Drive"
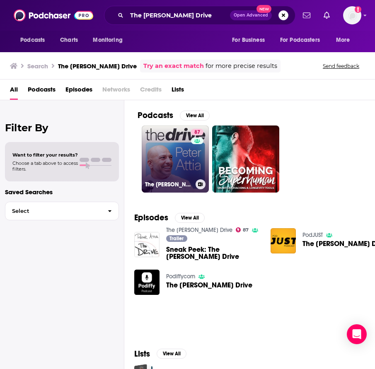
click at [170, 159] on link "87 The Peter Attia Drive" at bounding box center [175, 159] width 67 height 67
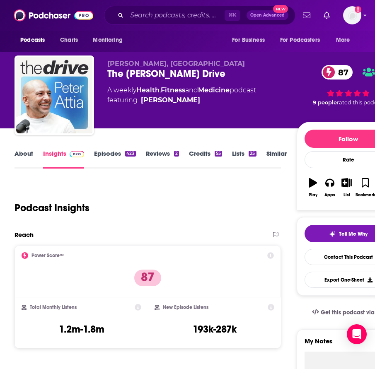
click at [26, 155] on link "About" at bounding box center [23, 159] width 19 height 19
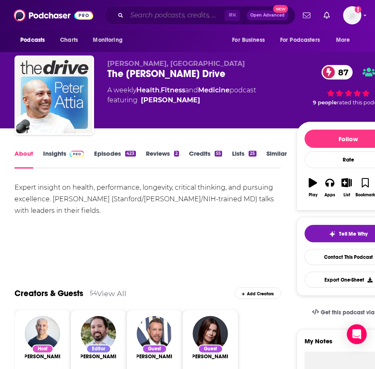
click at [157, 19] on input "Search podcasts, credits, & more..." at bounding box center [176, 15] width 98 height 13
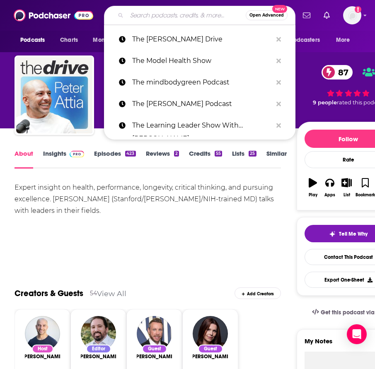
paste input "The School of Greatness Lewis Howes podcast@schoolofgreatness.com"
type input "The School of Greatness Lewis Howes podcast@schoolofgreatness.com"
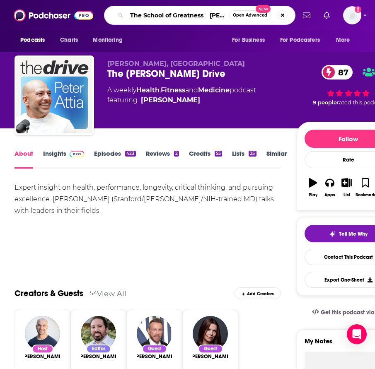
scroll to position [0, 495]
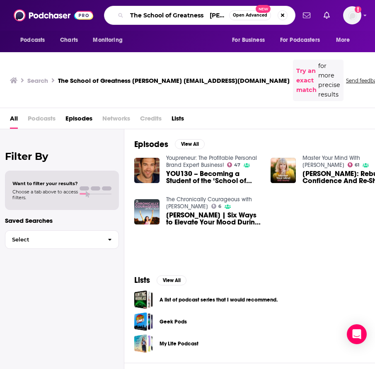
click at [182, 12] on input "The School of Greatness Lewis Howes podcast@schoolofgreatness.com" at bounding box center [178, 15] width 102 height 13
drag, startPoint x: 205, startPoint y: 17, endPoint x: 299, endPoint y: 19, distance: 94.9
click at [299, 19] on div "Podcasts Charts Monitoring The School of Greatness Lewis Howes podcast@schoolof…" at bounding box center [187, 15] width 375 height 31
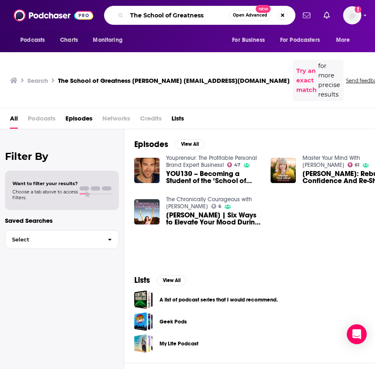
type input "The School of Greatness"
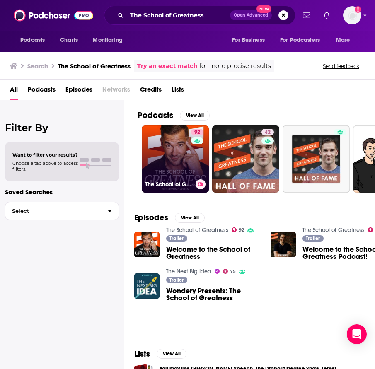
click at [178, 157] on link "92 The School of Greatness" at bounding box center [175, 159] width 67 height 67
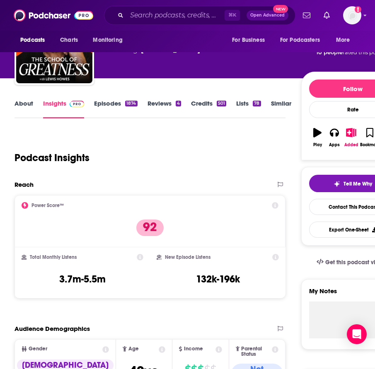
scroll to position [53, 0]
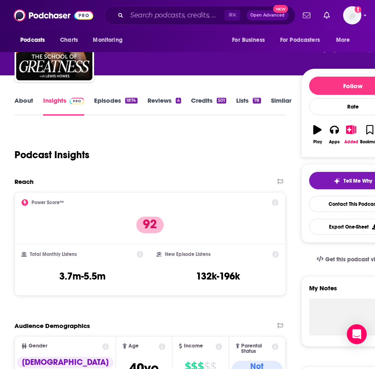
click at [18, 104] on link "About" at bounding box center [23, 106] width 19 height 19
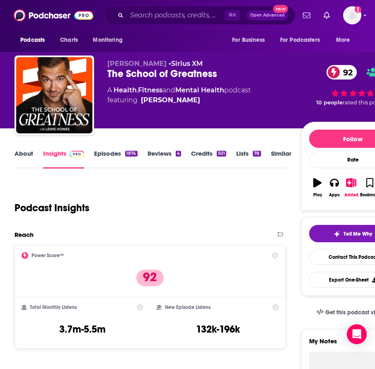
click at [27, 154] on link "About" at bounding box center [23, 159] width 19 height 19
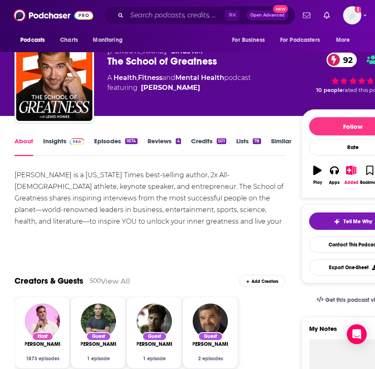
scroll to position [14, 0]
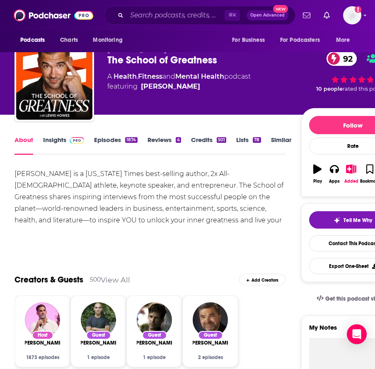
click at [160, 8] on div "⌘ K Open Advanced New" at bounding box center [199, 15] width 191 height 19
click at [174, 17] on input "Search podcasts, credits, & more..." at bounding box center [176, 15] width 98 height 13
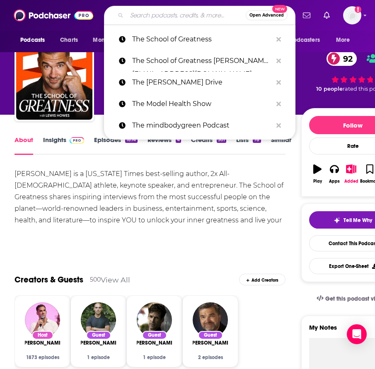
paste input "The Top Line"
type input "The Top Line"
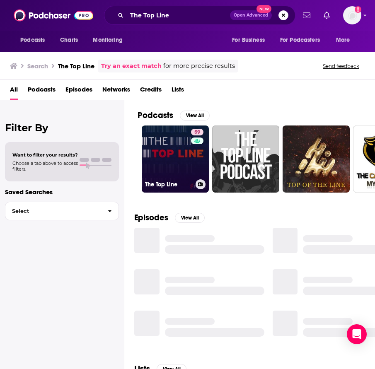
click at [175, 161] on link "59 The Top Line" at bounding box center [175, 159] width 67 height 67
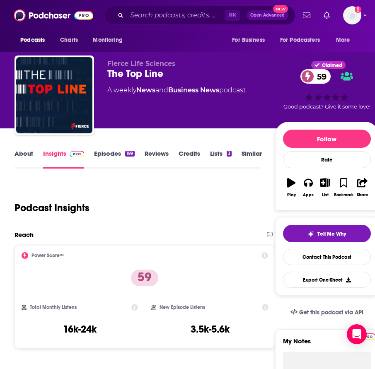
click at [27, 155] on link "About" at bounding box center [23, 159] width 19 height 19
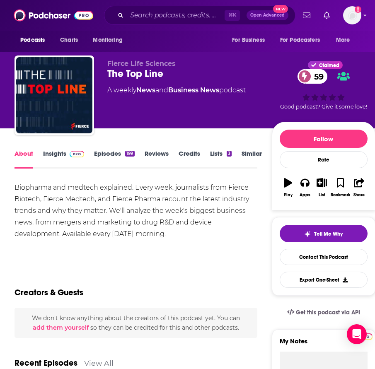
click at [54, 155] on link "Insights" at bounding box center [63, 159] width 41 height 19
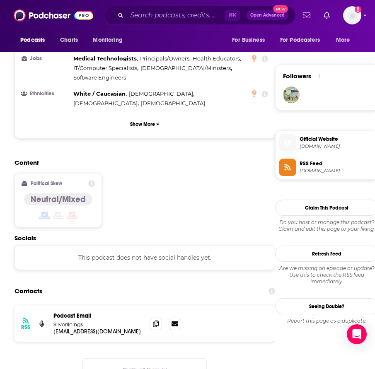
scroll to position [568, 0]
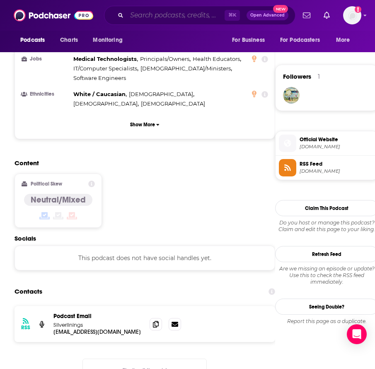
click at [192, 16] on input "Search podcasts, credits, & more..." at bounding box center [176, 15] width 98 height 13
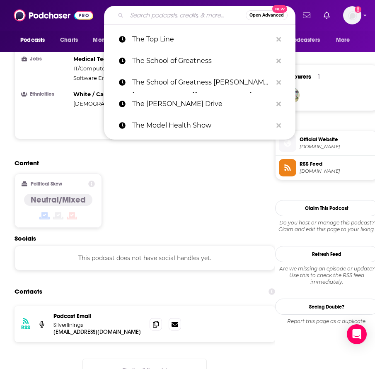
paste input "There’s a Better Way: Smart Talk on Healthcare and Technology"
type input "There’s a Better Way: Smart Talk on Healthcare and Technology"
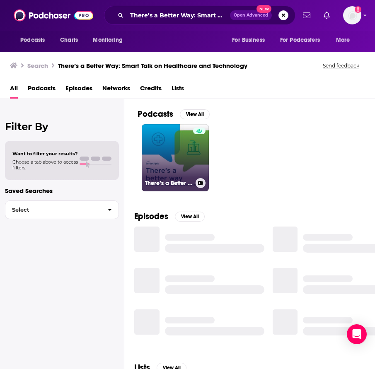
click at [167, 157] on link "There’s a Better Way: Smart Talk on Healthcare and Technology" at bounding box center [175, 157] width 67 height 67
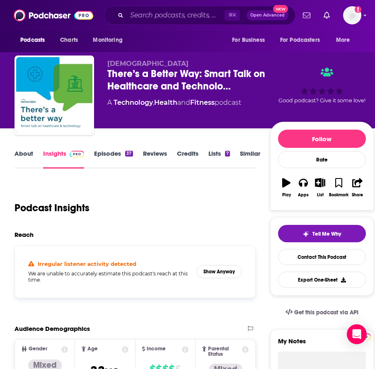
click at [26, 152] on link "About" at bounding box center [23, 159] width 19 height 19
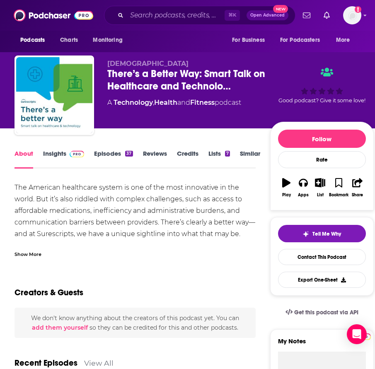
scroll to position [9, 0]
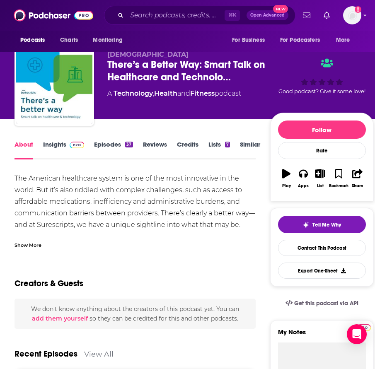
click at [102, 145] on link "Episodes 37" at bounding box center [113, 149] width 39 height 19
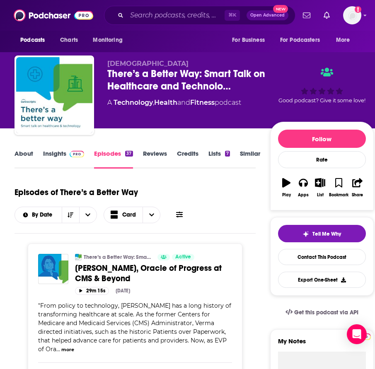
click at [30, 154] on link "About" at bounding box center [23, 159] width 19 height 19
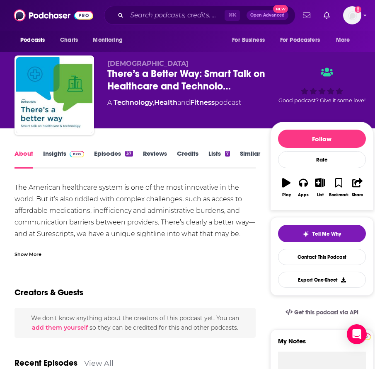
click at [36, 250] on div "Show More" at bounding box center [27, 254] width 27 height 8
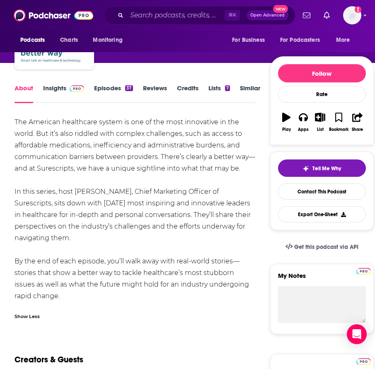
scroll to position [65, 0]
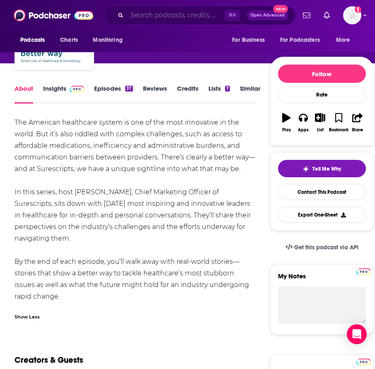
click at [152, 16] on input "Search podcasts, credits, & more..." at bounding box center [176, 15] width 98 height 13
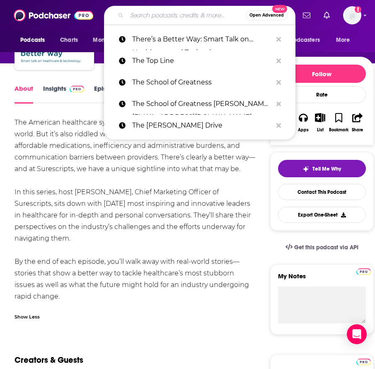
paste input "This Week Health: Newsroom"
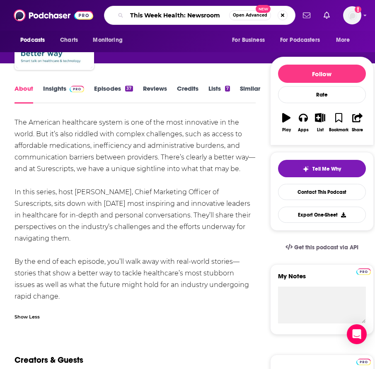
type input "This Week Health: Newsroom"
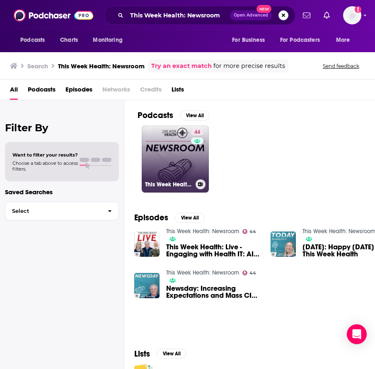
click at [171, 159] on link "44 This Week Health: Newsroom" at bounding box center [175, 159] width 67 height 67
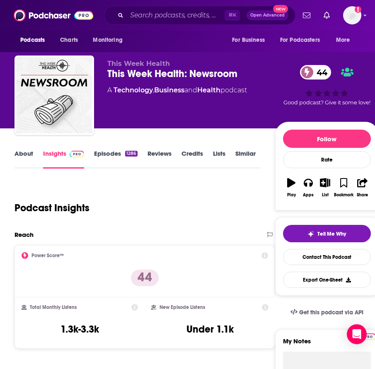
scroll to position [14, 0]
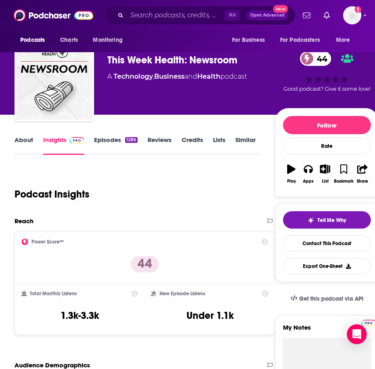
click at [109, 145] on link "Episodes 1286" at bounding box center [115, 145] width 43 height 19
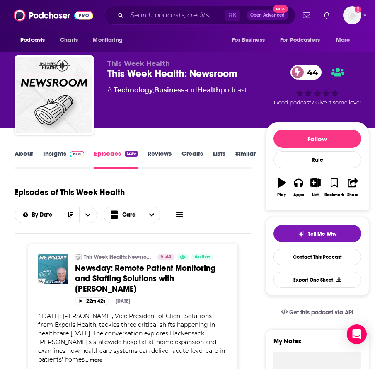
click at [25, 153] on link "About" at bounding box center [23, 159] width 19 height 19
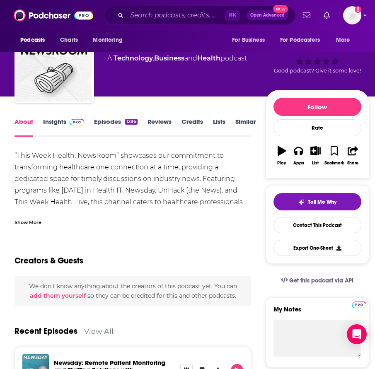
scroll to position [37, 0]
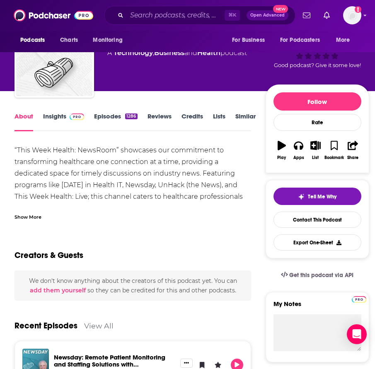
click at [57, 119] on link "Insights" at bounding box center [63, 121] width 41 height 19
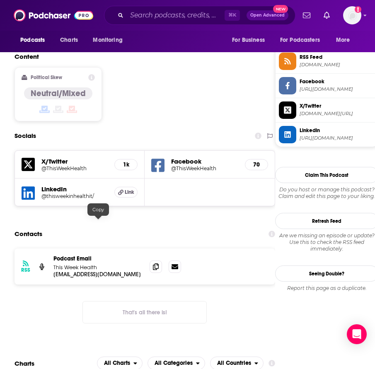
scroll to position [726, 0]
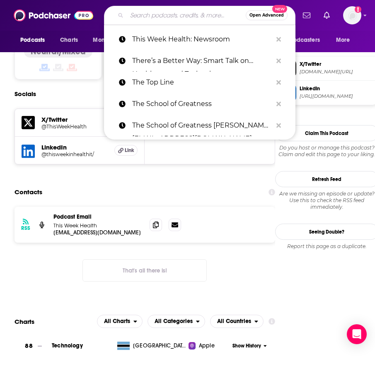
click at [180, 18] on input "Search podcasts, credits, & more..." at bounding box center [186, 15] width 119 height 13
paste input "This Week in Health Tech"
type input "This Week in Health Tech"
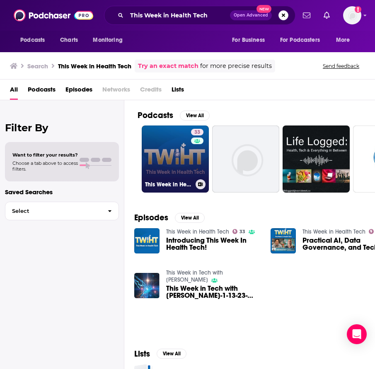
drag, startPoint x: 172, startPoint y: 161, endPoint x: 169, endPoint y: 165, distance: 4.8
click at [169, 165] on link "33 This Week in Health Tech" at bounding box center [175, 159] width 67 height 67
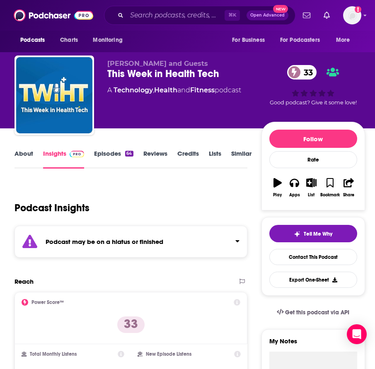
click at [105, 153] on link "Episodes 64" at bounding box center [113, 159] width 39 height 19
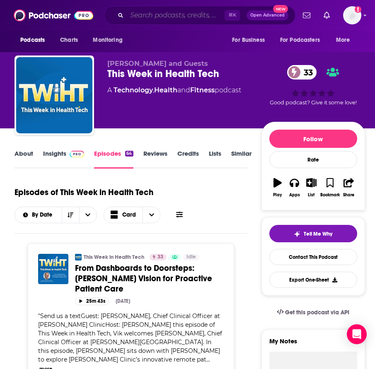
click at [173, 13] on input "Search podcasts, credits, & more..." at bounding box center [176, 15] width 98 height 13
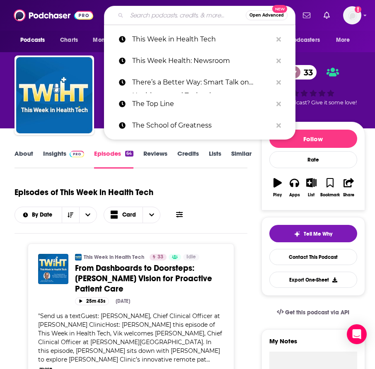
paste input "White Coat Investor Podcast"
type input "White Coat Investor Podcast"
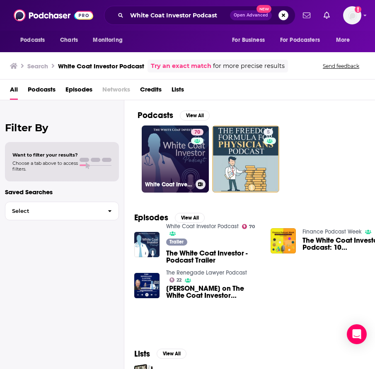
click at [159, 162] on link "70 White Coat Investor Podcast" at bounding box center [175, 159] width 67 height 67
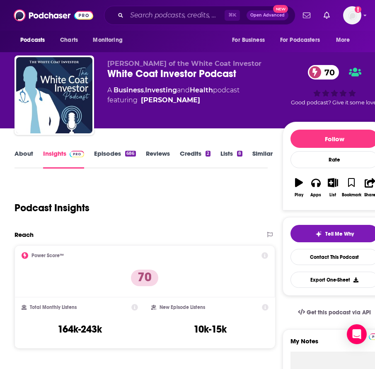
click at [32, 156] on link "About" at bounding box center [23, 159] width 19 height 19
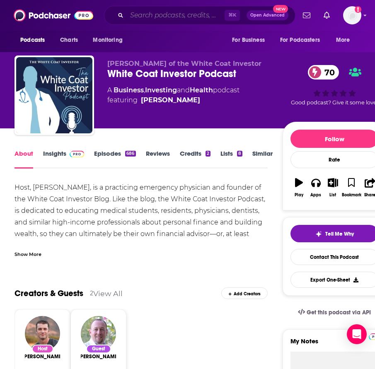
click at [164, 15] on input "Search podcasts, credits, & more..." at bounding box center [176, 15] width 98 height 13
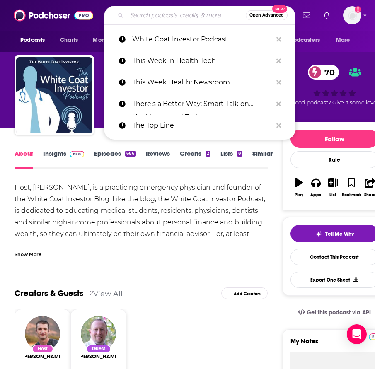
paste input "WHOOP Podcast There podcast@whoop.com"
type input "WHOOP Podcast There podcast@whoop.com"
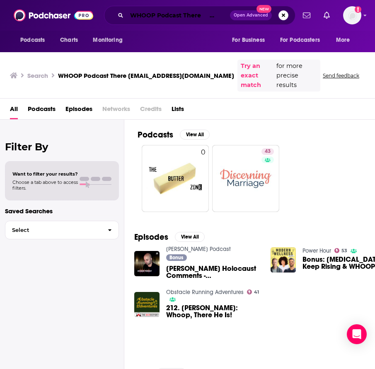
click at [152, 18] on input "WHOOP Podcast There podcast@whoop.com" at bounding box center [178, 15] width 103 height 13
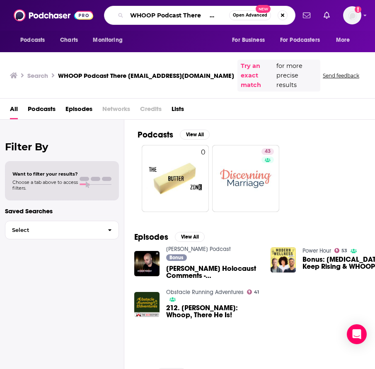
drag, startPoint x: 157, startPoint y: 17, endPoint x: 252, endPoint y: 17, distance: 94.9
click at [252, 17] on div "WHOOP Podcast There podcast@whoop.com Open Advanced New" at bounding box center [199, 15] width 191 height 19
type input "WHOOP"
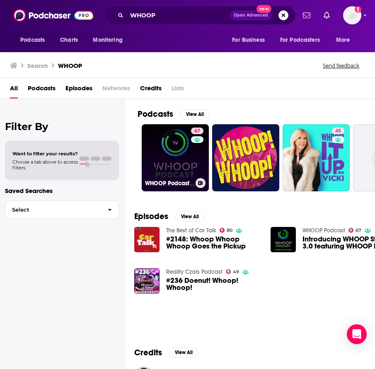
click at [176, 155] on link "67 WHOOP Podcast" at bounding box center [175, 157] width 67 height 67
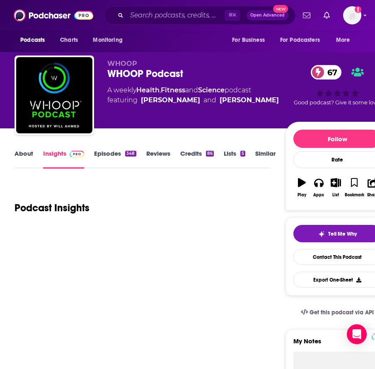
click at [23, 154] on link "About" at bounding box center [23, 159] width 19 height 19
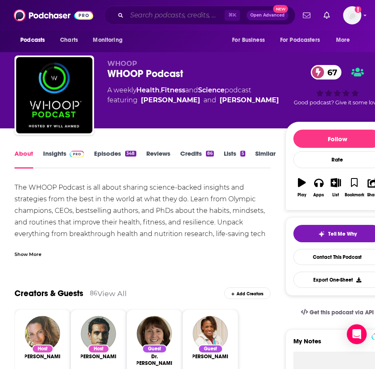
click at [188, 12] on input "Search podcasts, credits, & more..." at bounding box center [176, 15] width 98 height 13
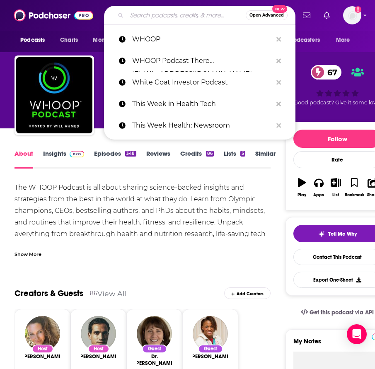
paste input "ZOE Science & Nutrition"
type input "ZOE Science & Nutrition"
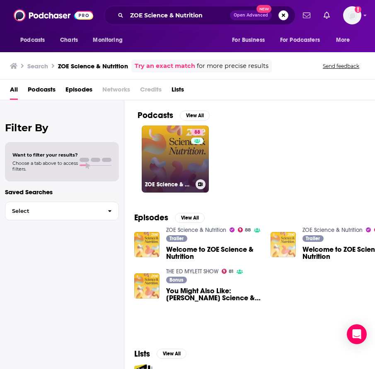
click at [163, 162] on link "88 ZOE Science & Nutrition" at bounding box center [175, 159] width 67 height 67
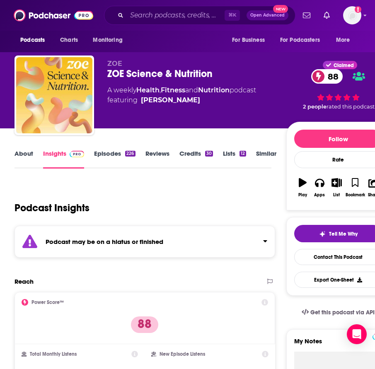
click at [30, 157] on link "About" at bounding box center [23, 159] width 19 height 19
